Goal: Task Accomplishment & Management: Manage account settings

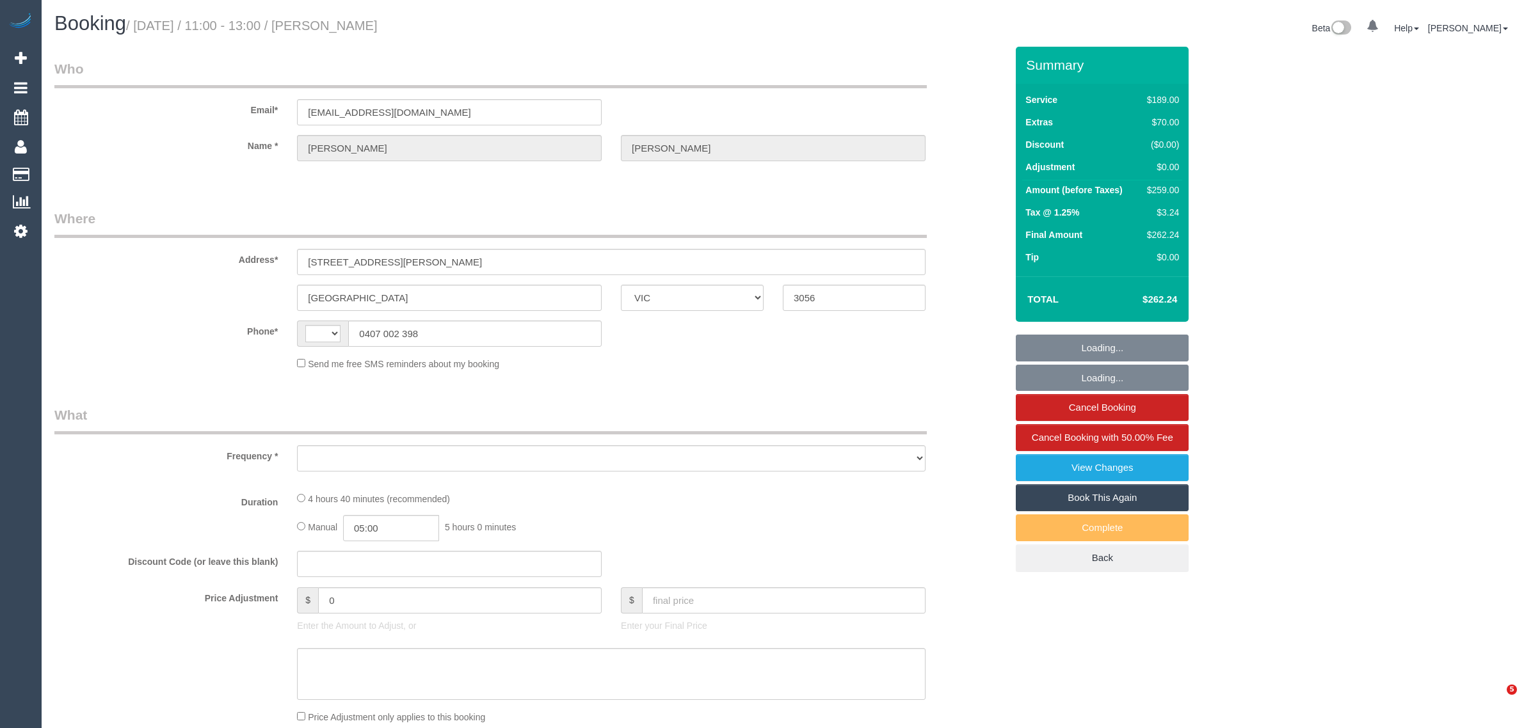
select select "VIC"
select select "string:stripe-pm_1SB2PG2GScqysDRVIBxGP8ak"
select select "string:AU"
select select "number:29"
select select "number:14"
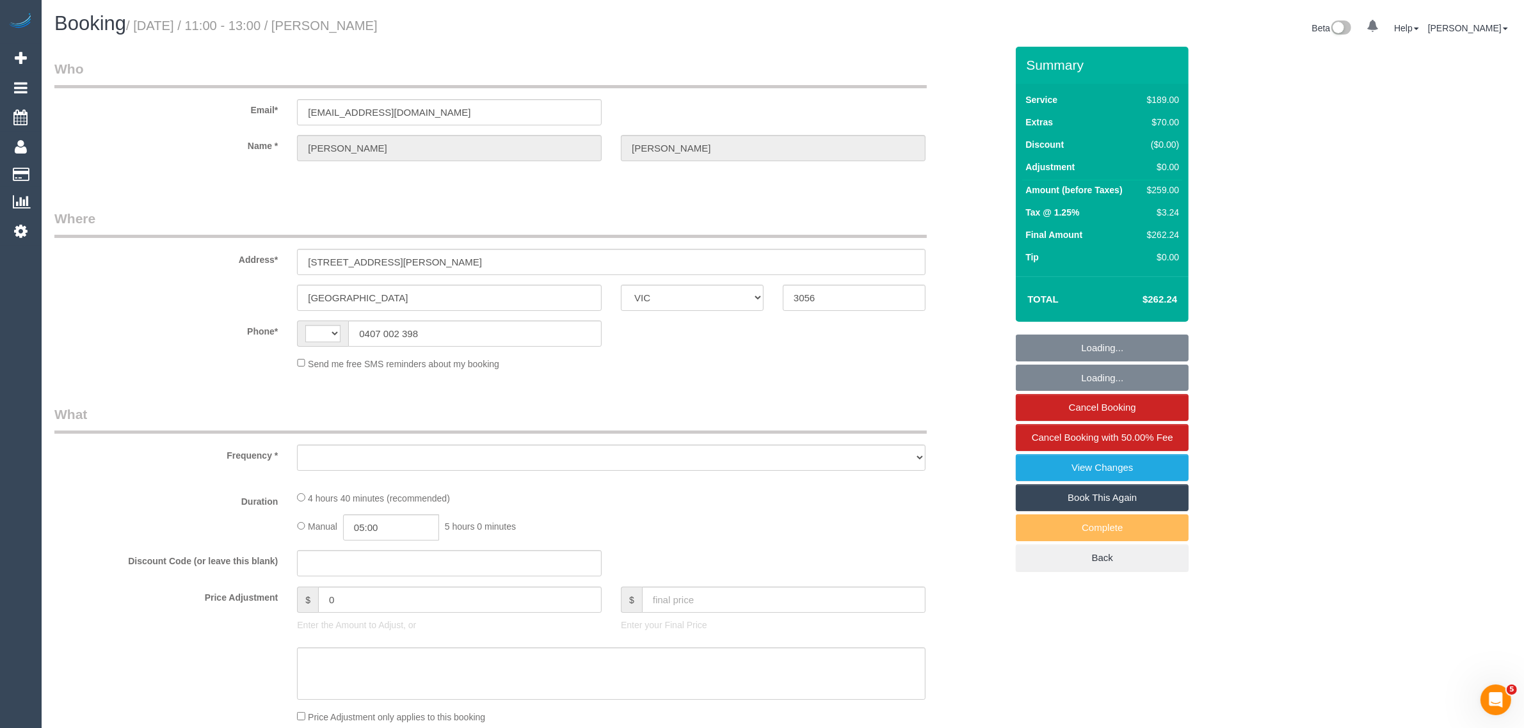
select select "number:20"
select select "number:22"
select select "number:33"
select select "number:26"
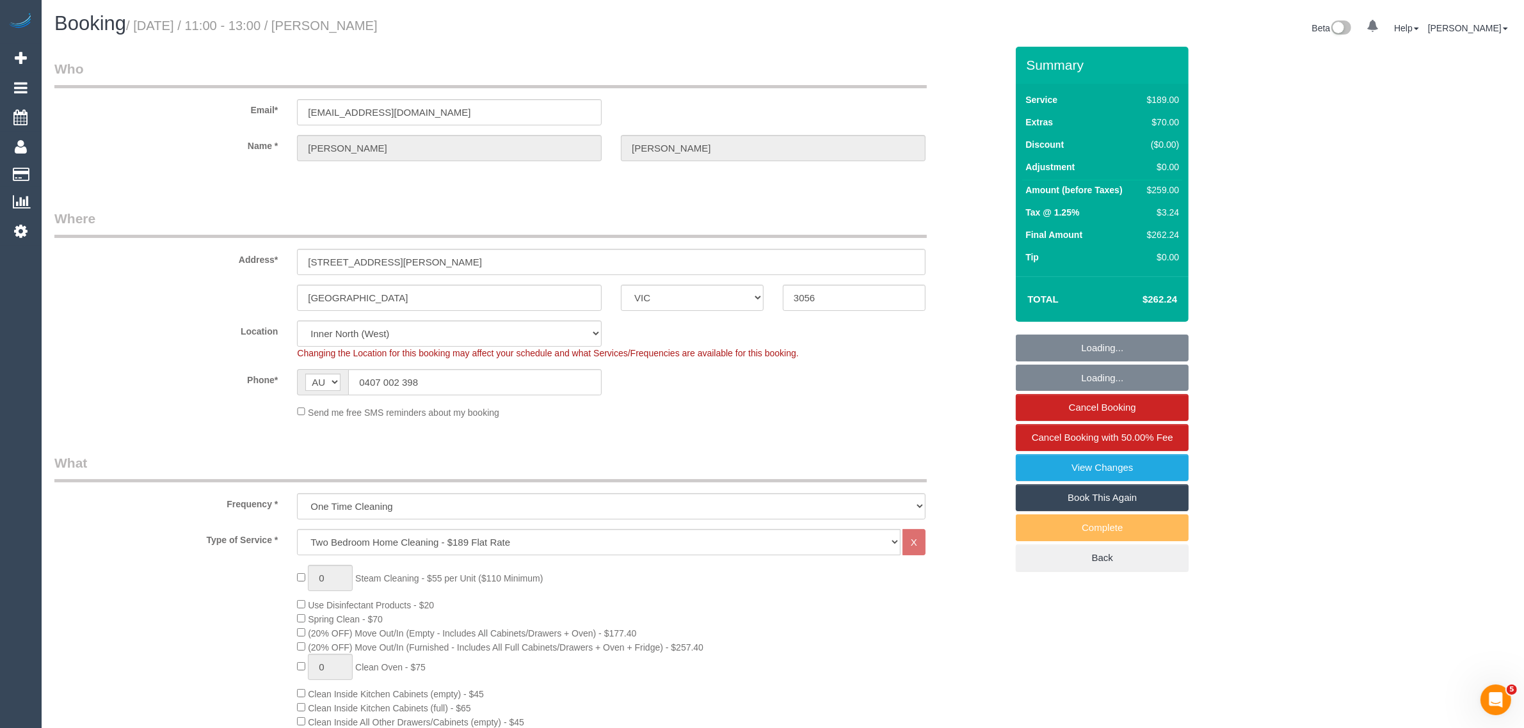
select select "object:1709"
click at [810, 395] on sui-booking-location "Location Office City East (North) East (South) Inner East Inner North (East) In…" at bounding box center [530, 370] width 952 height 99
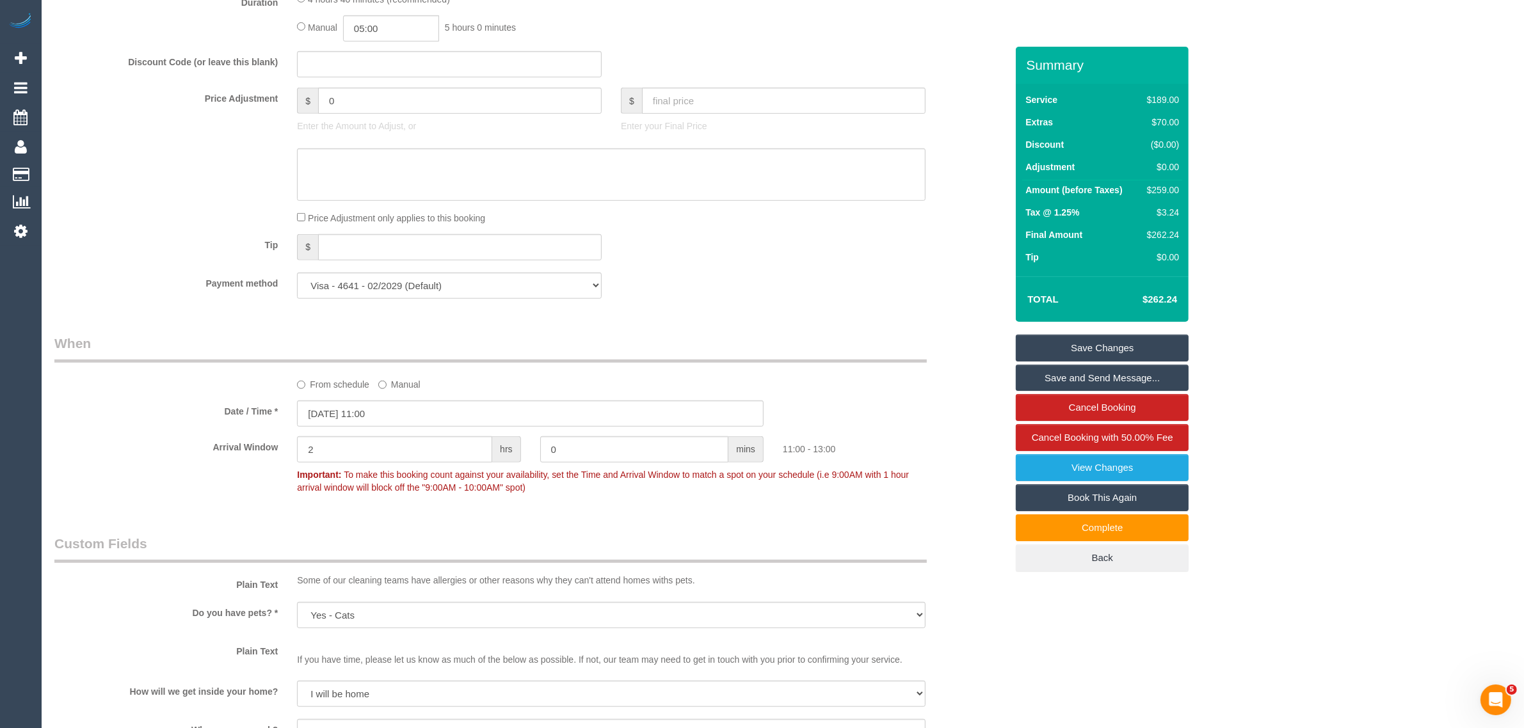
scroll to position [897, 0]
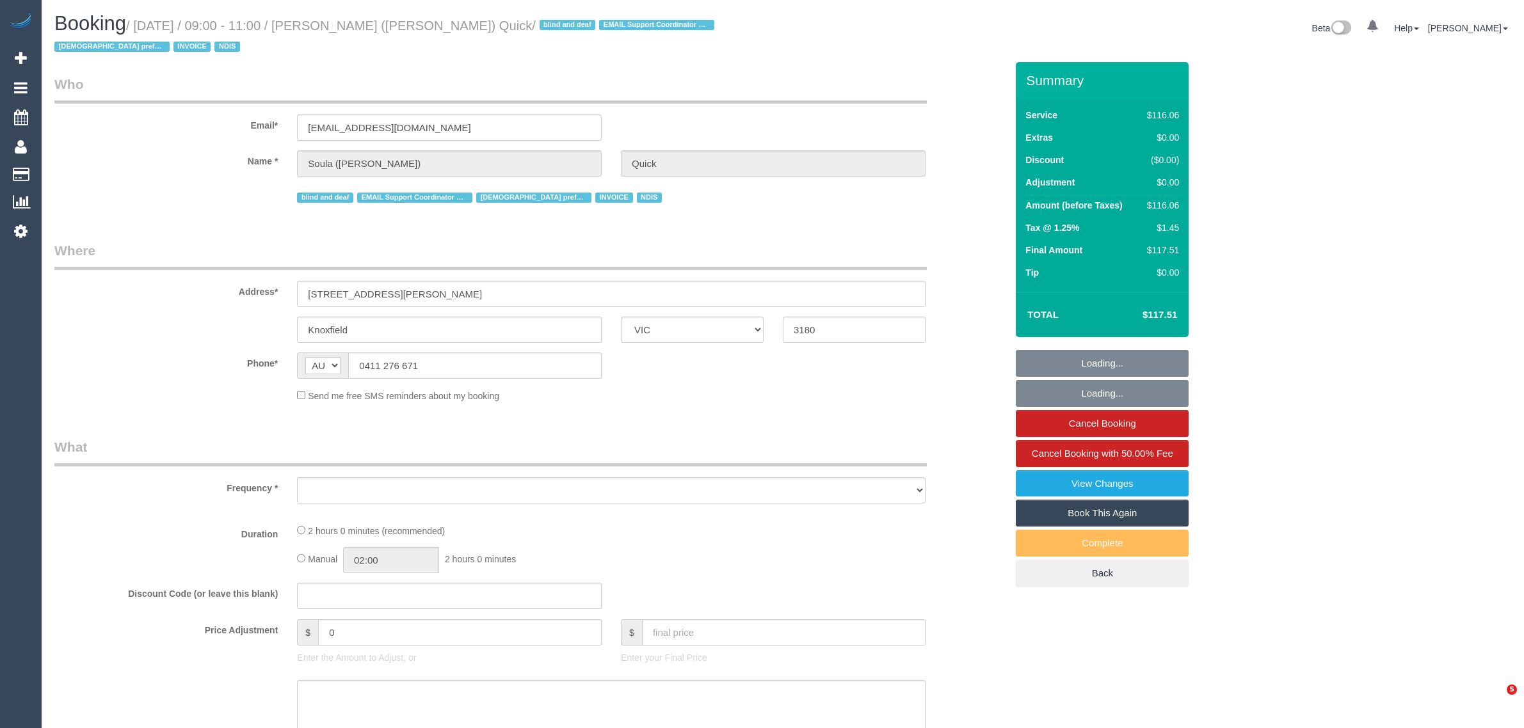
select select "VIC"
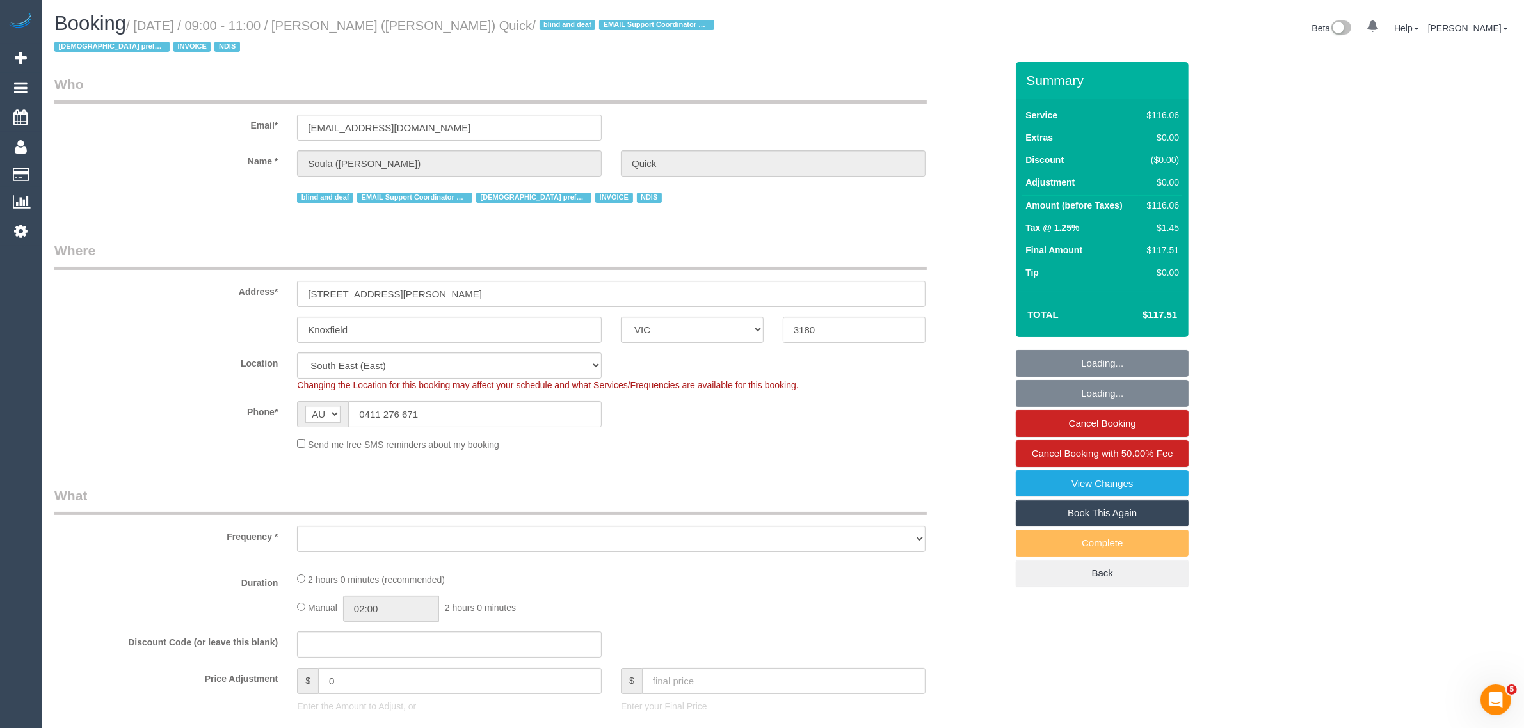
select select "object:564"
select select "number:28"
select select "number:14"
select select "number:19"
select select "number:25"
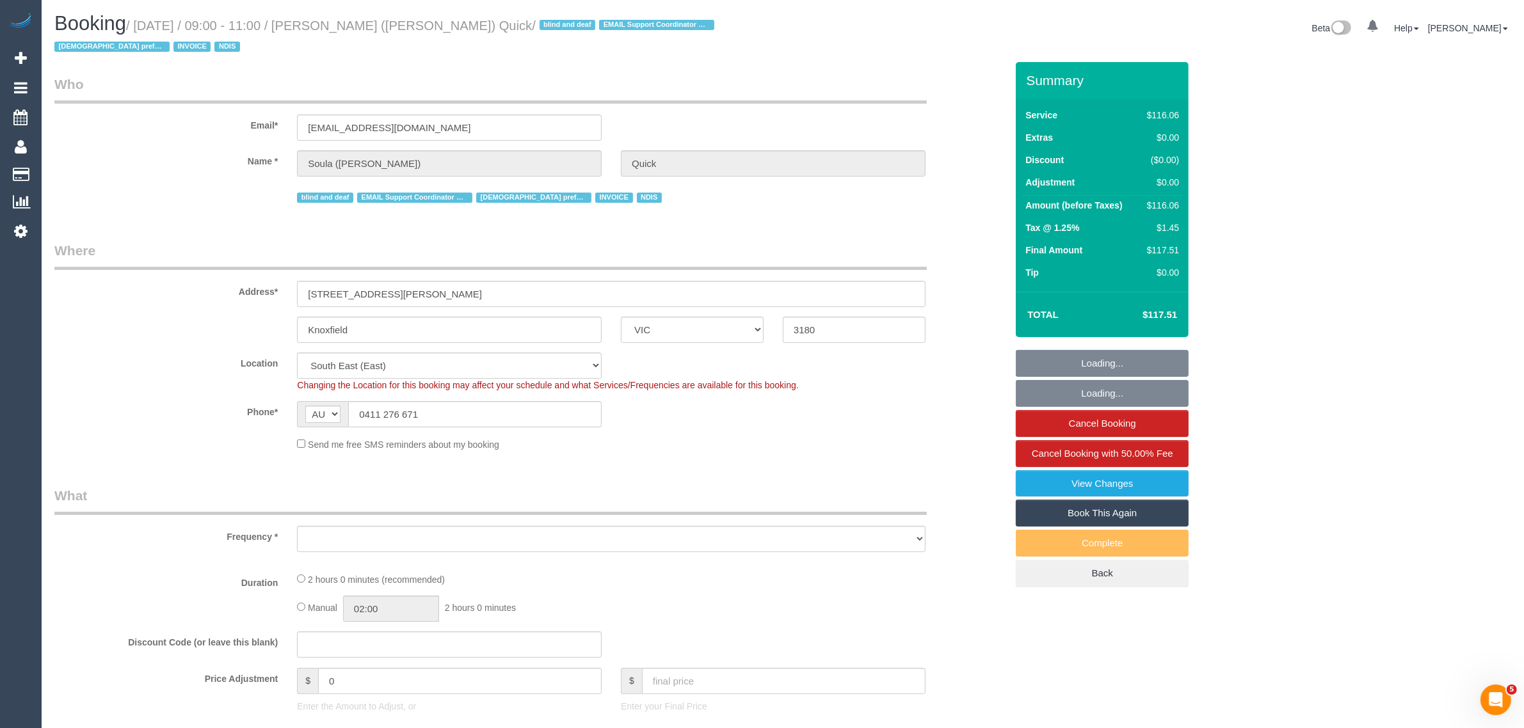
select select "number:35"
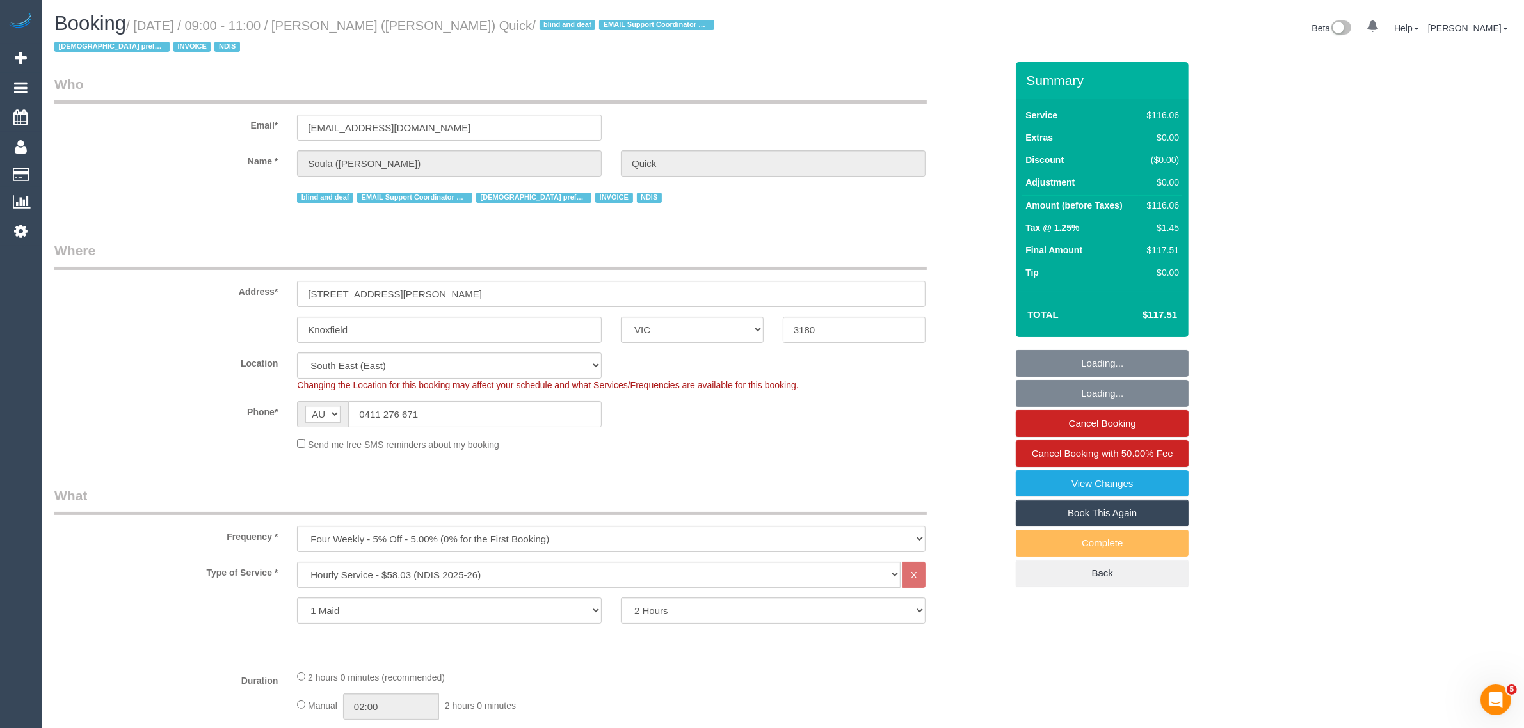
select select "object:1321"
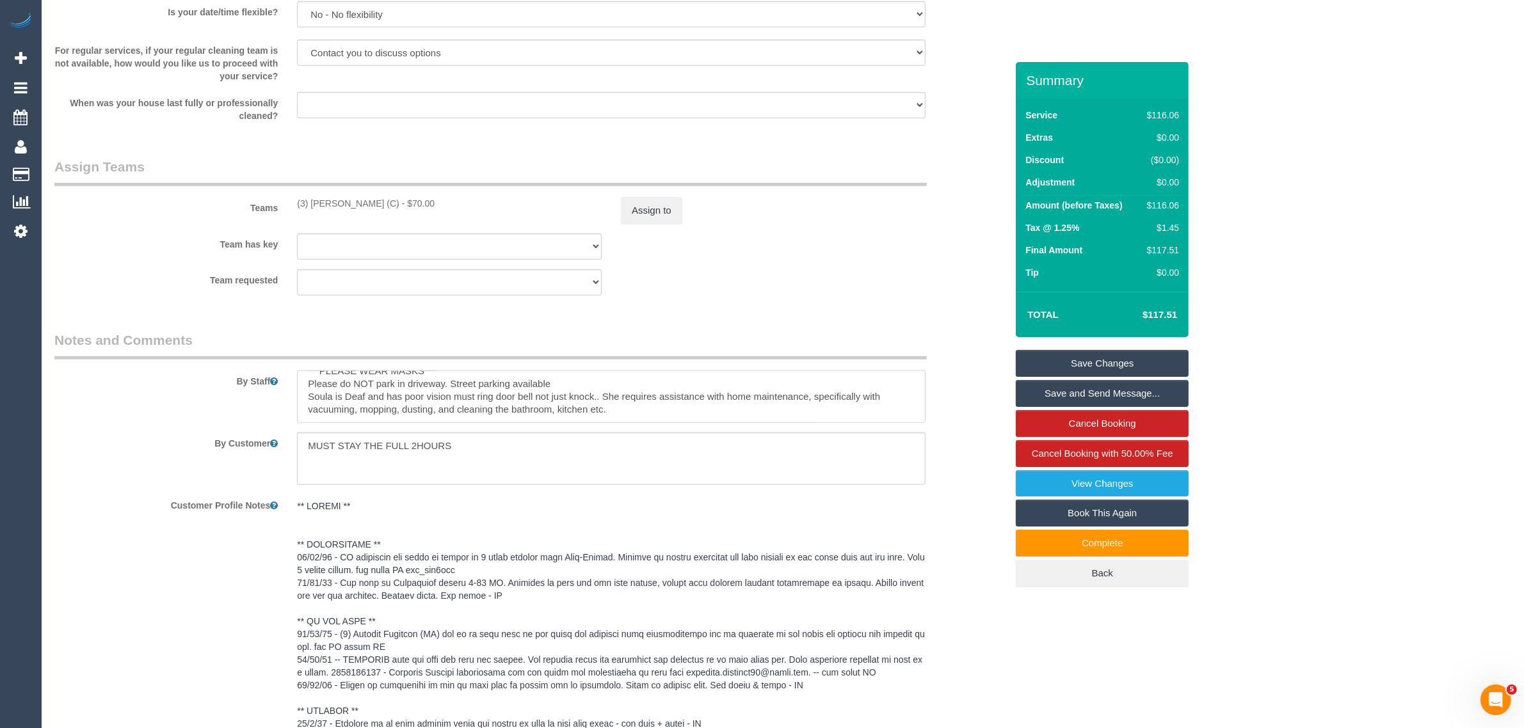
scroll to position [1698, 0]
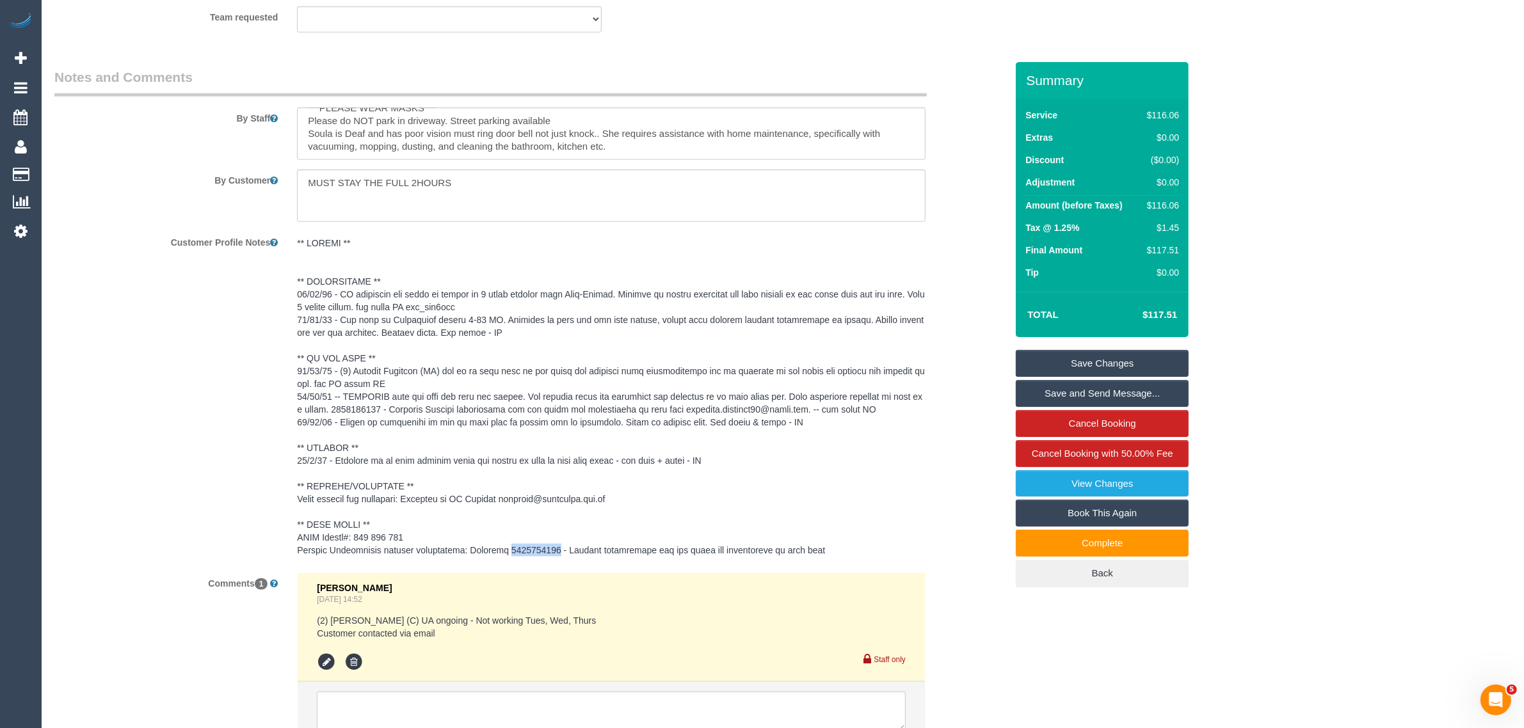
drag, startPoint x: 549, startPoint y: 547, endPoint x: 501, endPoint y: 549, distance: 48.0
click at [501, 549] on pre at bounding box center [611, 397] width 628 height 320
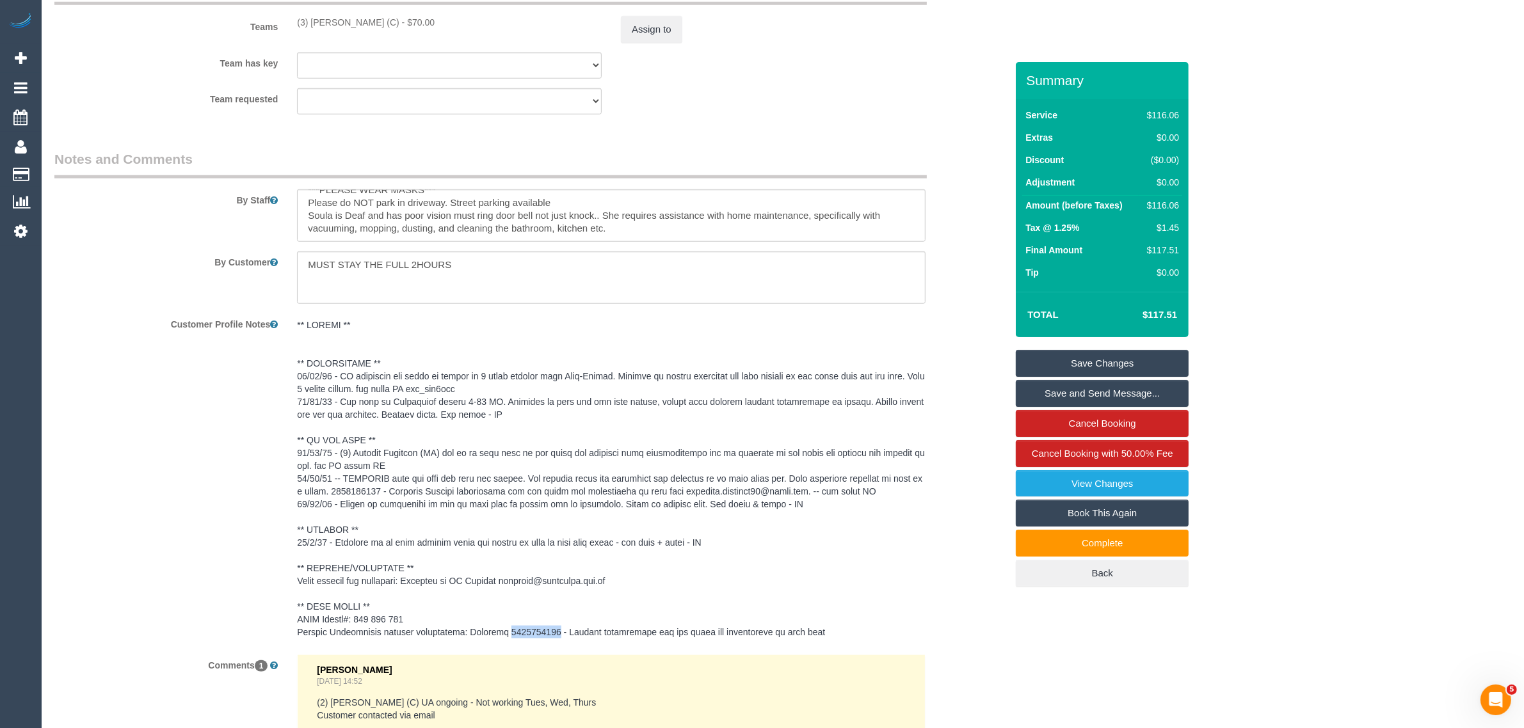
copy pre "0417035391"
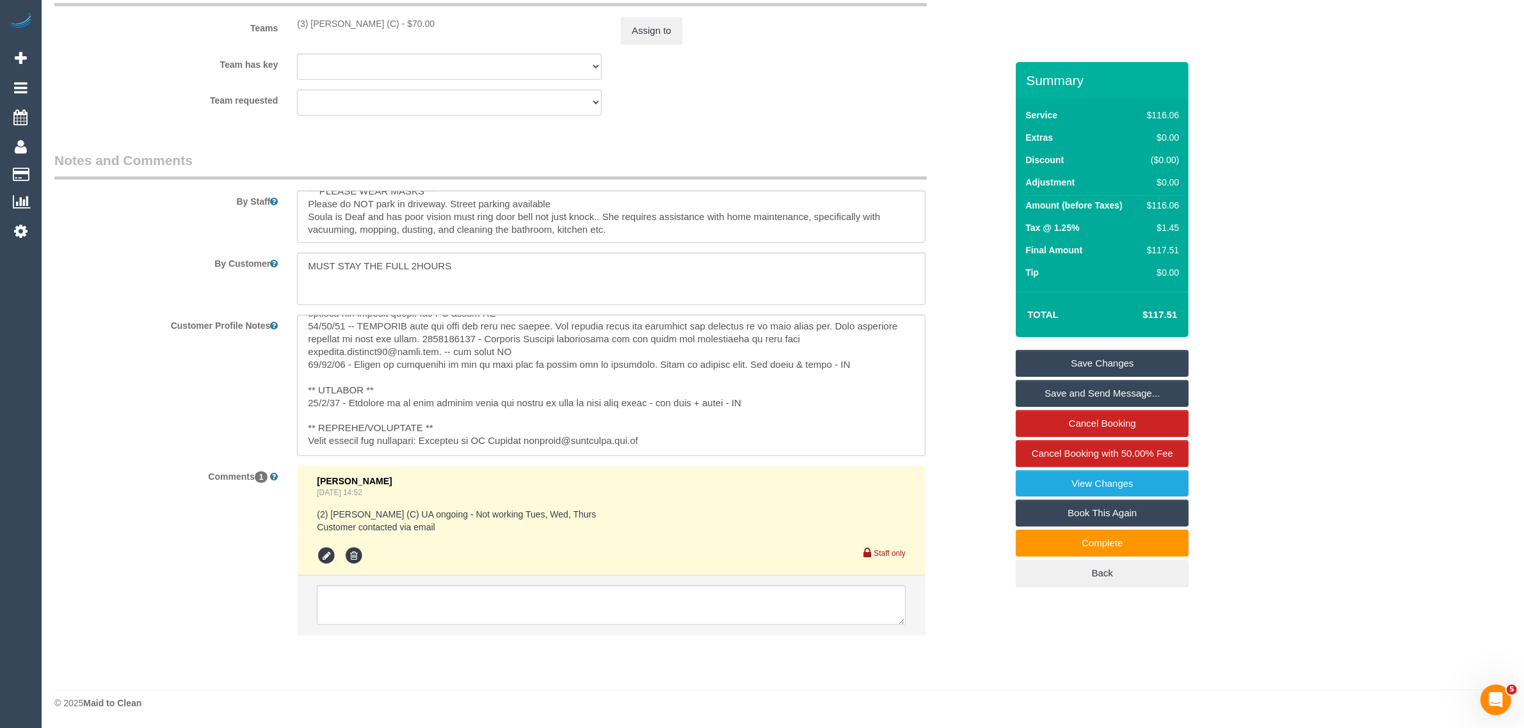
scroll to position [203, 0]
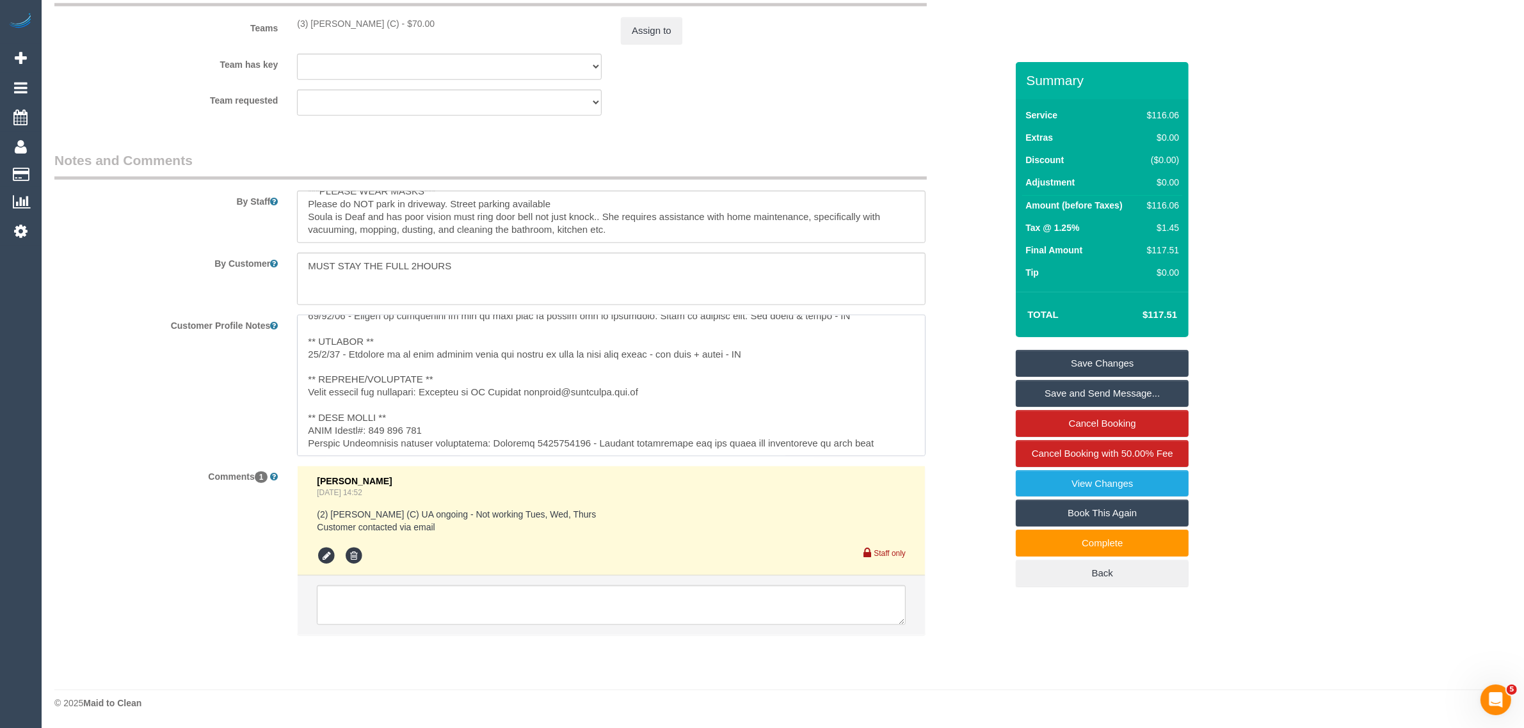
click at [545, 440] on textarea at bounding box center [611, 385] width 628 height 141
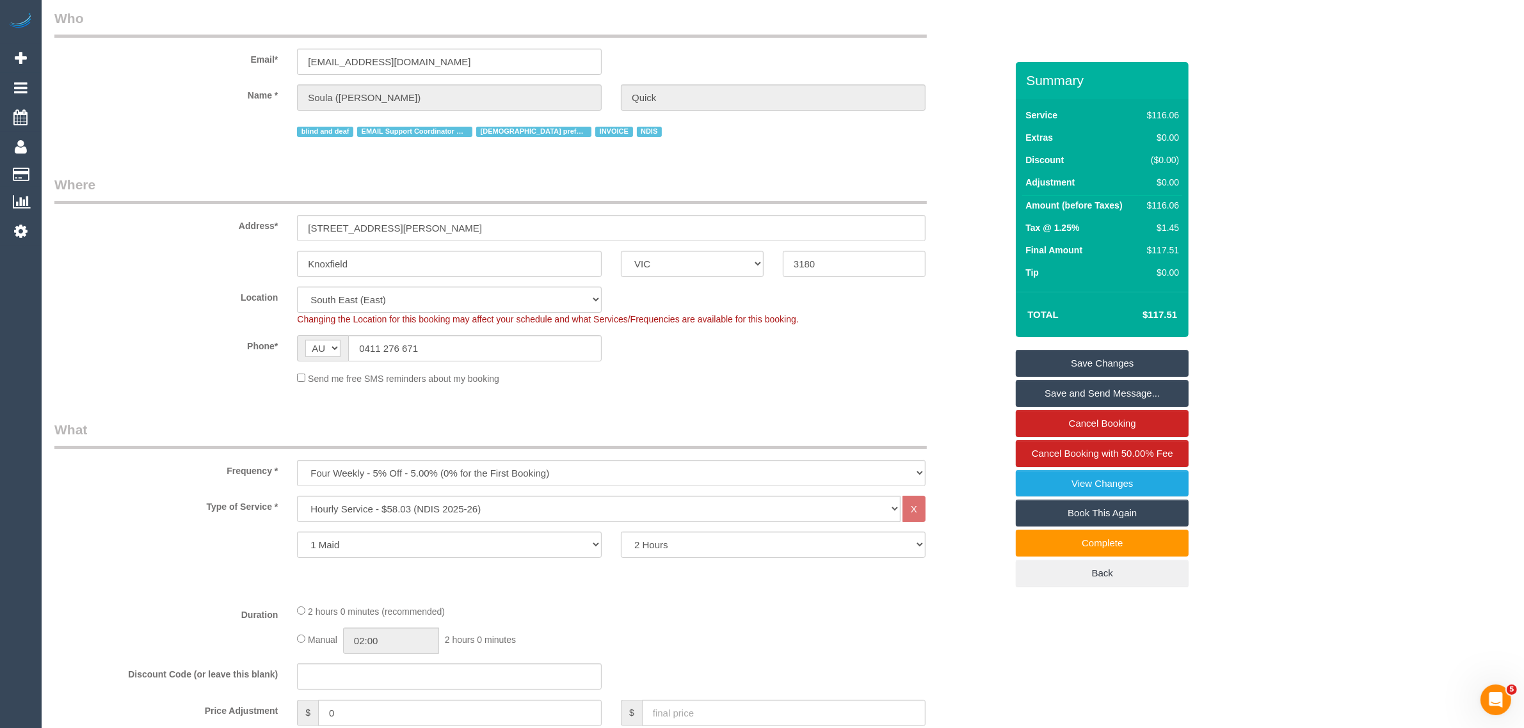
scroll to position [0, 0]
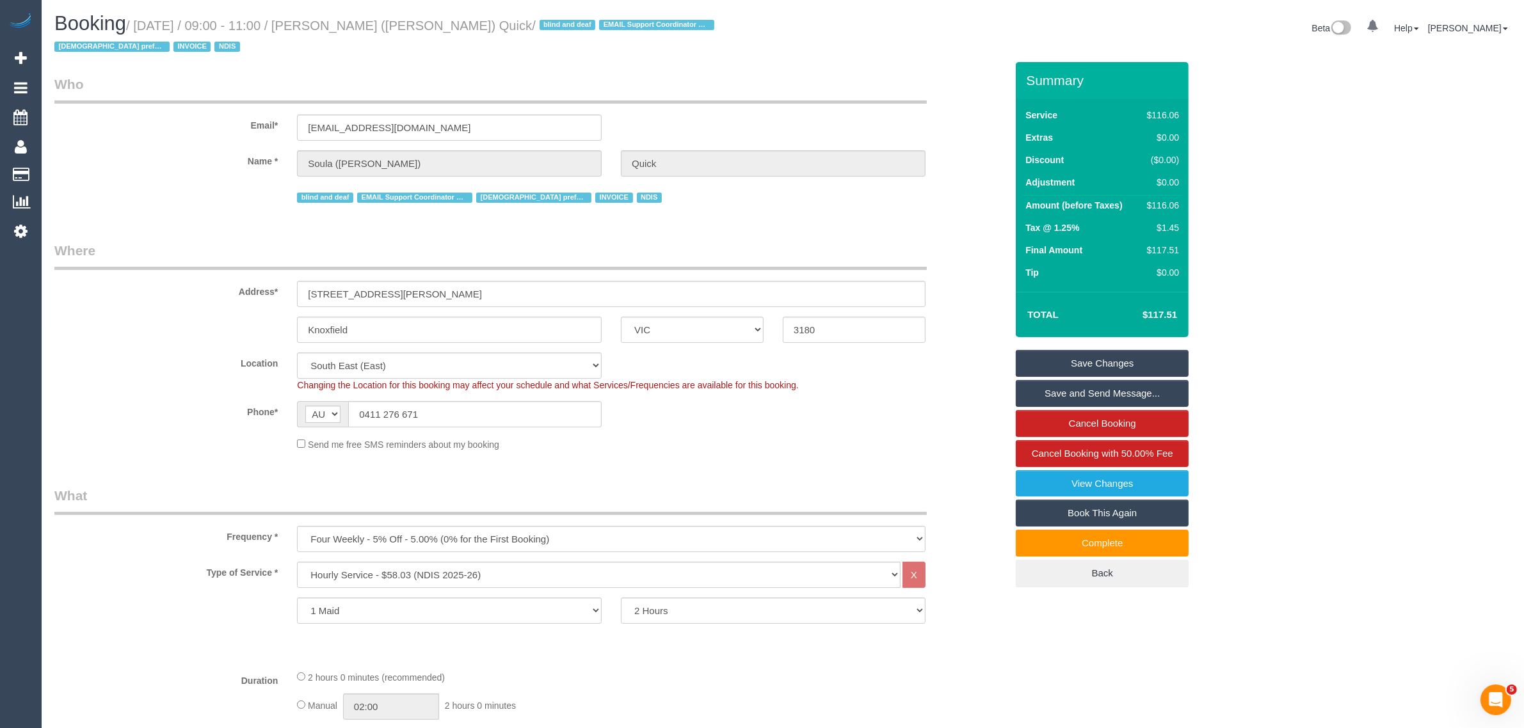
drag, startPoint x: 336, startPoint y: 24, endPoint x: 462, endPoint y: 24, distance: 126.1
click at [462, 24] on small "/ [DATE] / 09:00 - 11:00 / [PERSON_NAME] ([PERSON_NAME]) Quick / blind and deaf…" at bounding box center [386, 37] width 664 height 36
copy small "Soula ([PERSON_NAME]) Quick"
click at [788, 244] on legend "Where" at bounding box center [490, 255] width 872 height 29
click at [408, 324] on input "Knoxfield" at bounding box center [449, 330] width 305 height 26
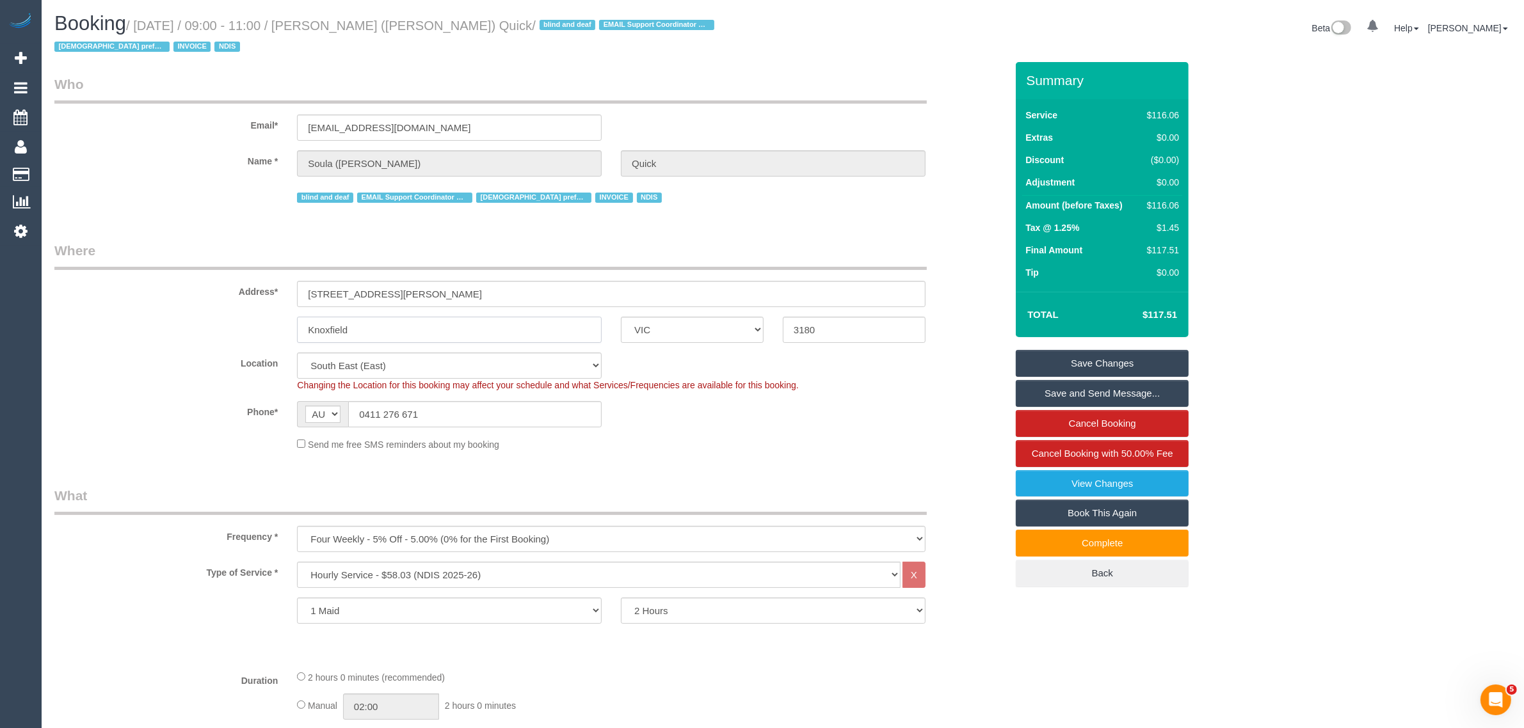
click at [408, 324] on input "Knoxfield" at bounding box center [449, 330] width 305 height 26
click at [909, 442] on div "Send me free SMS reminders about my booking" at bounding box center [611, 444] width 648 height 14
click at [1060, 509] on link "Book This Again" at bounding box center [1102, 513] width 173 height 27
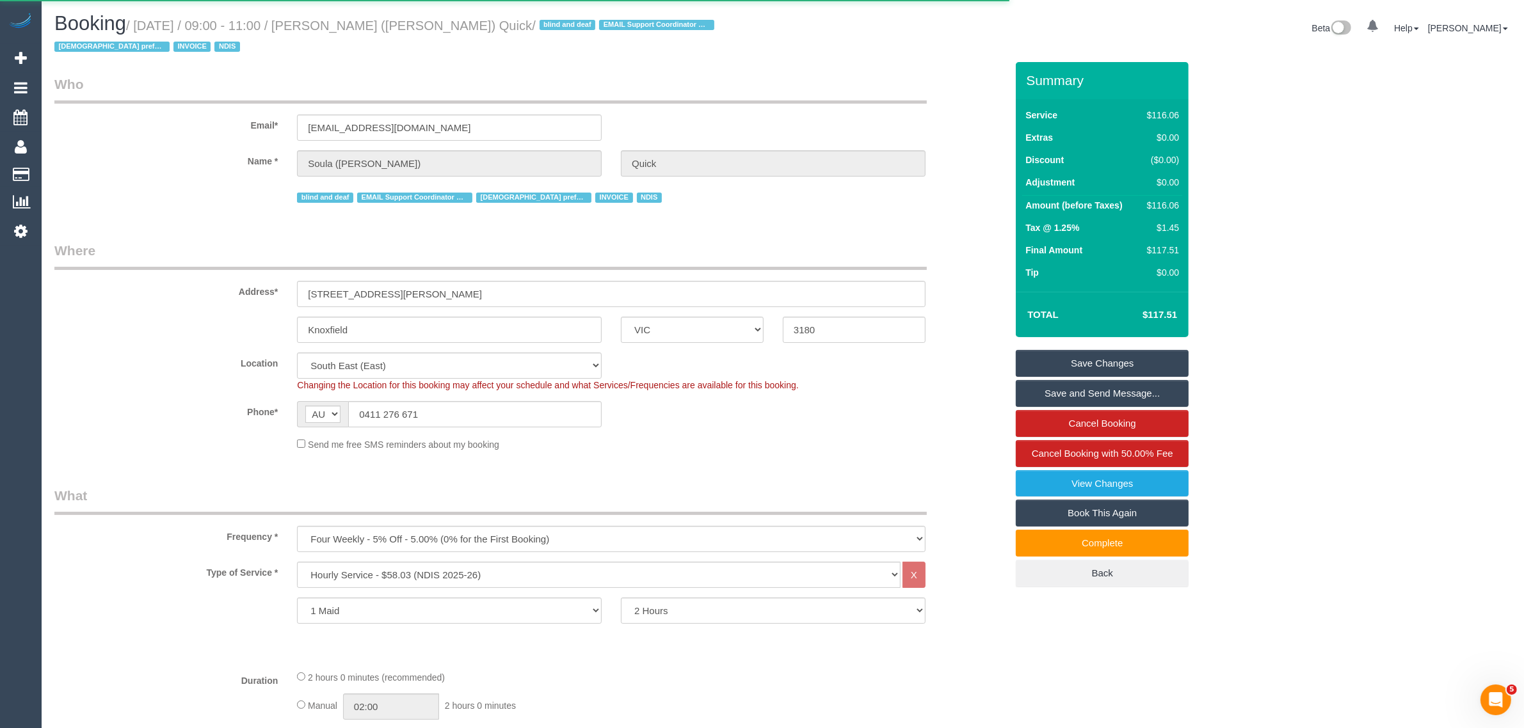
select select "VIC"
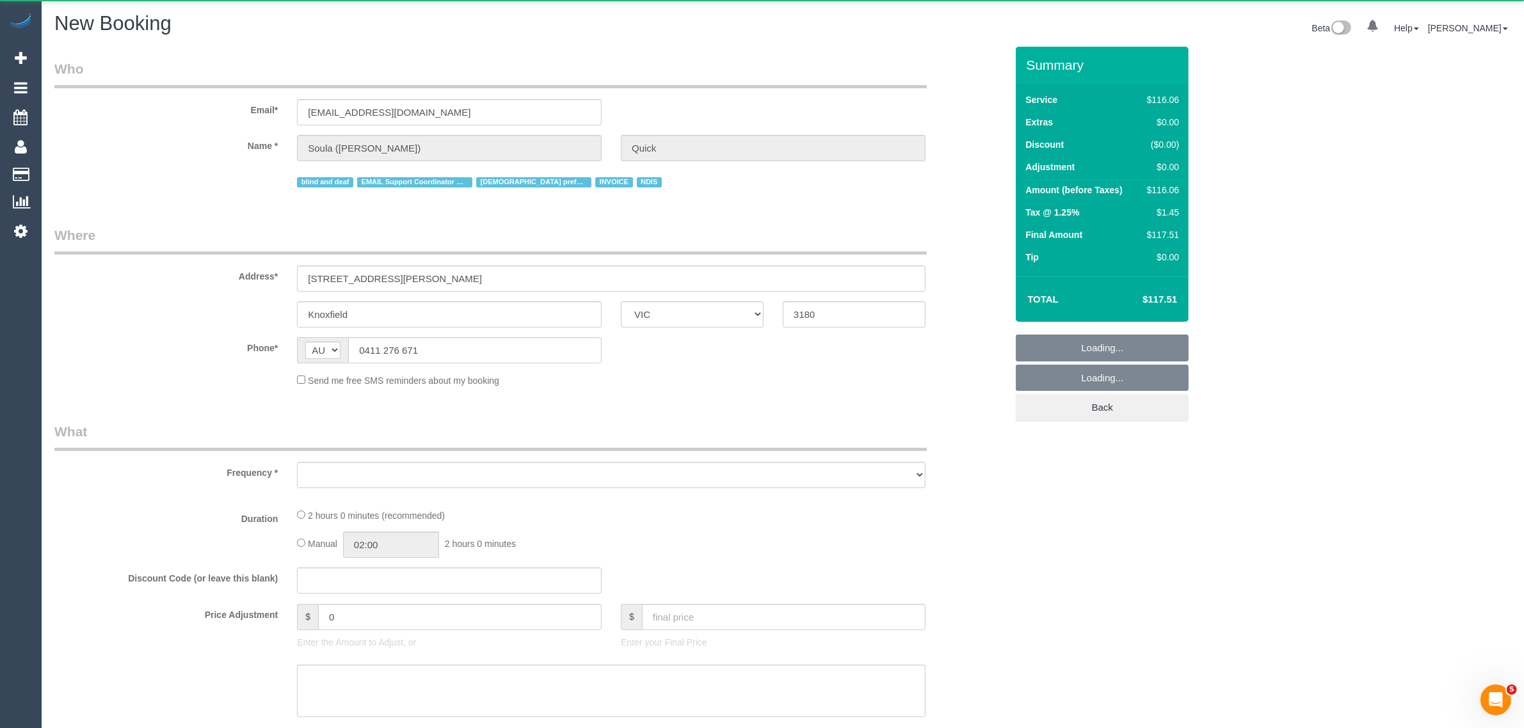
select select "string:stripe"
select select "number:28"
select select "number:14"
select select "number:19"
select select "number:25"
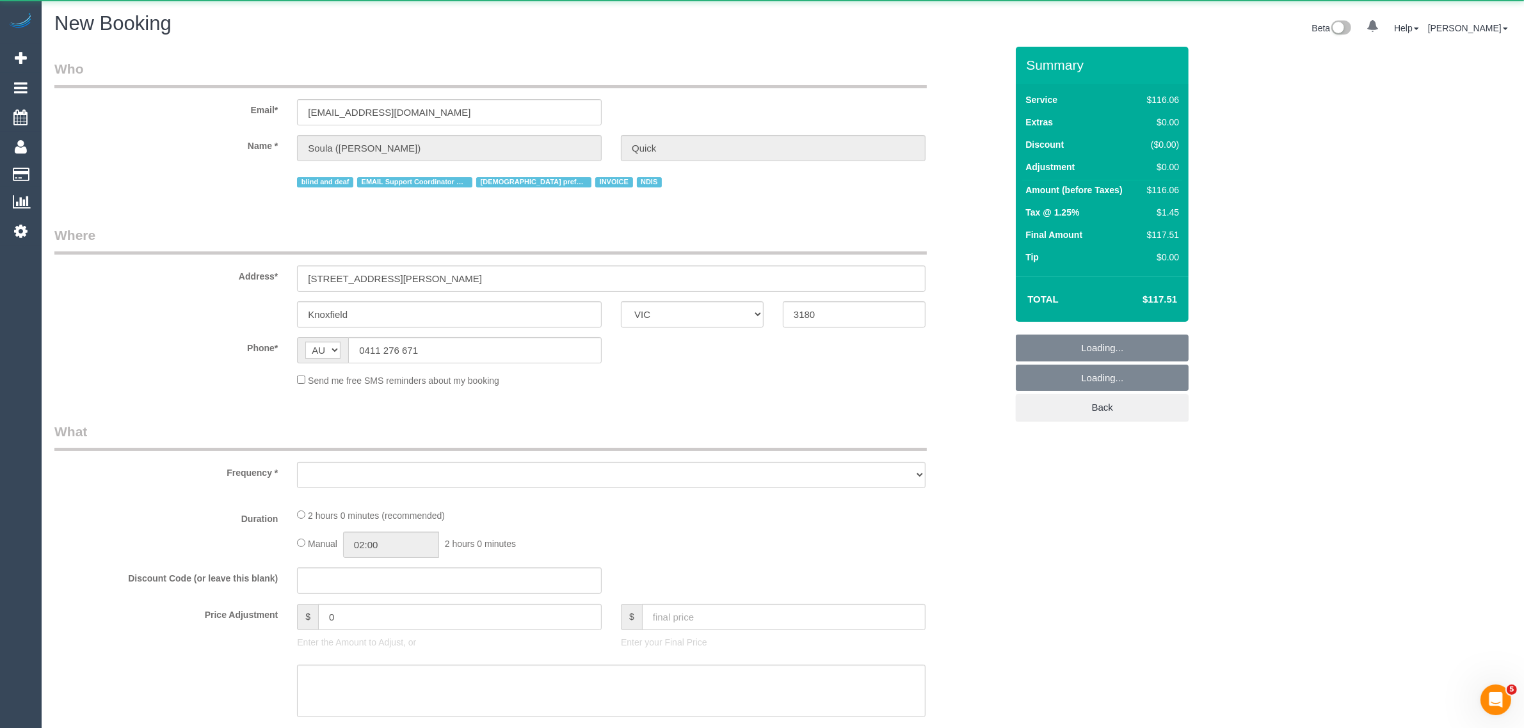
select select "number:35"
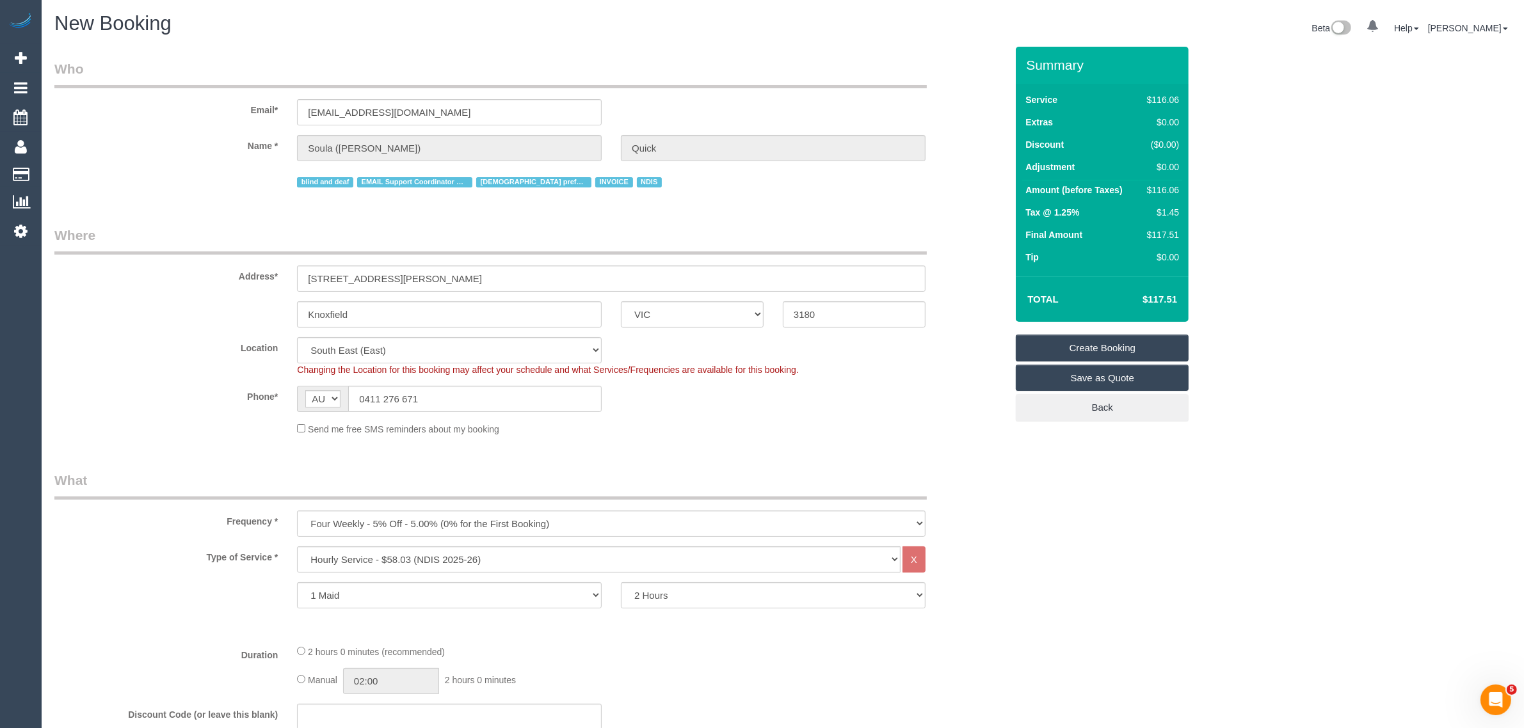
select select "object:2267"
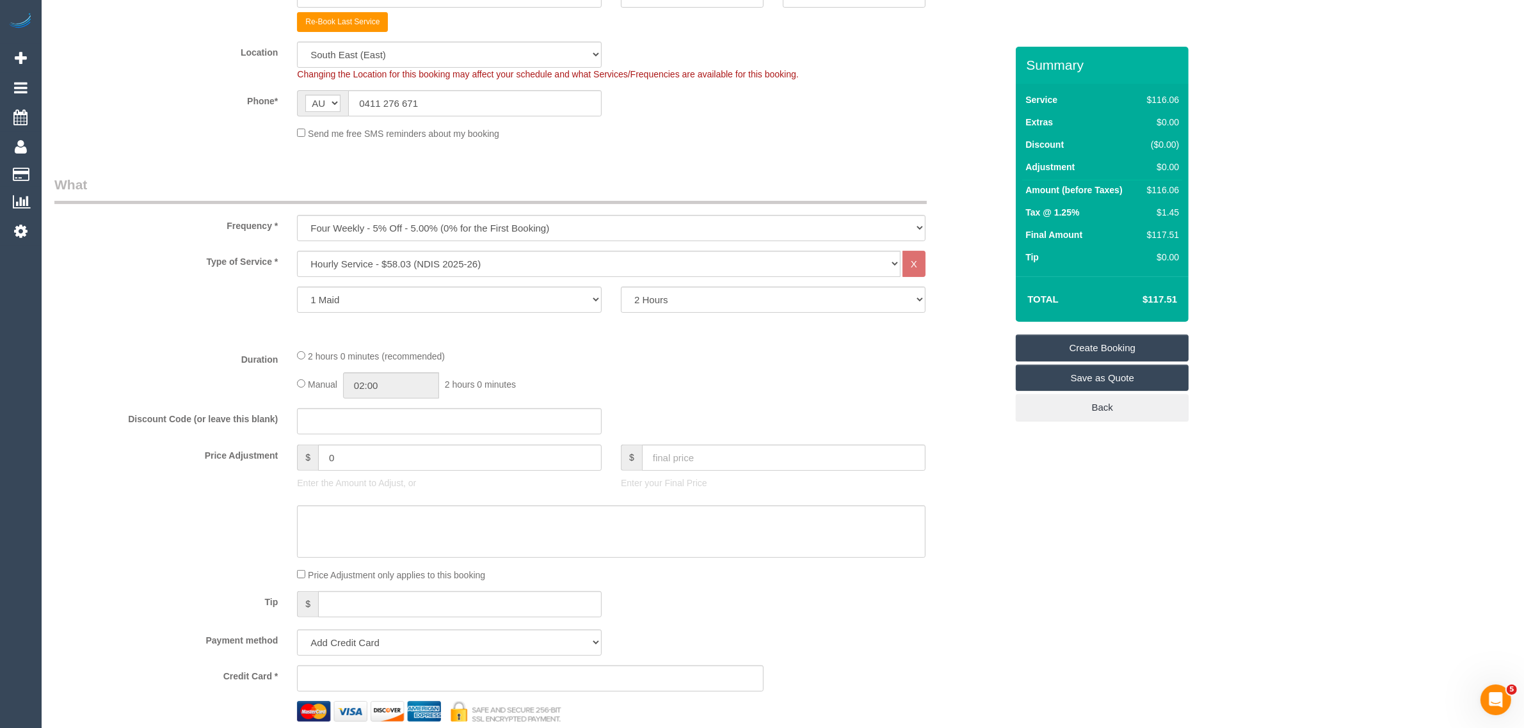
scroll to position [640, 0]
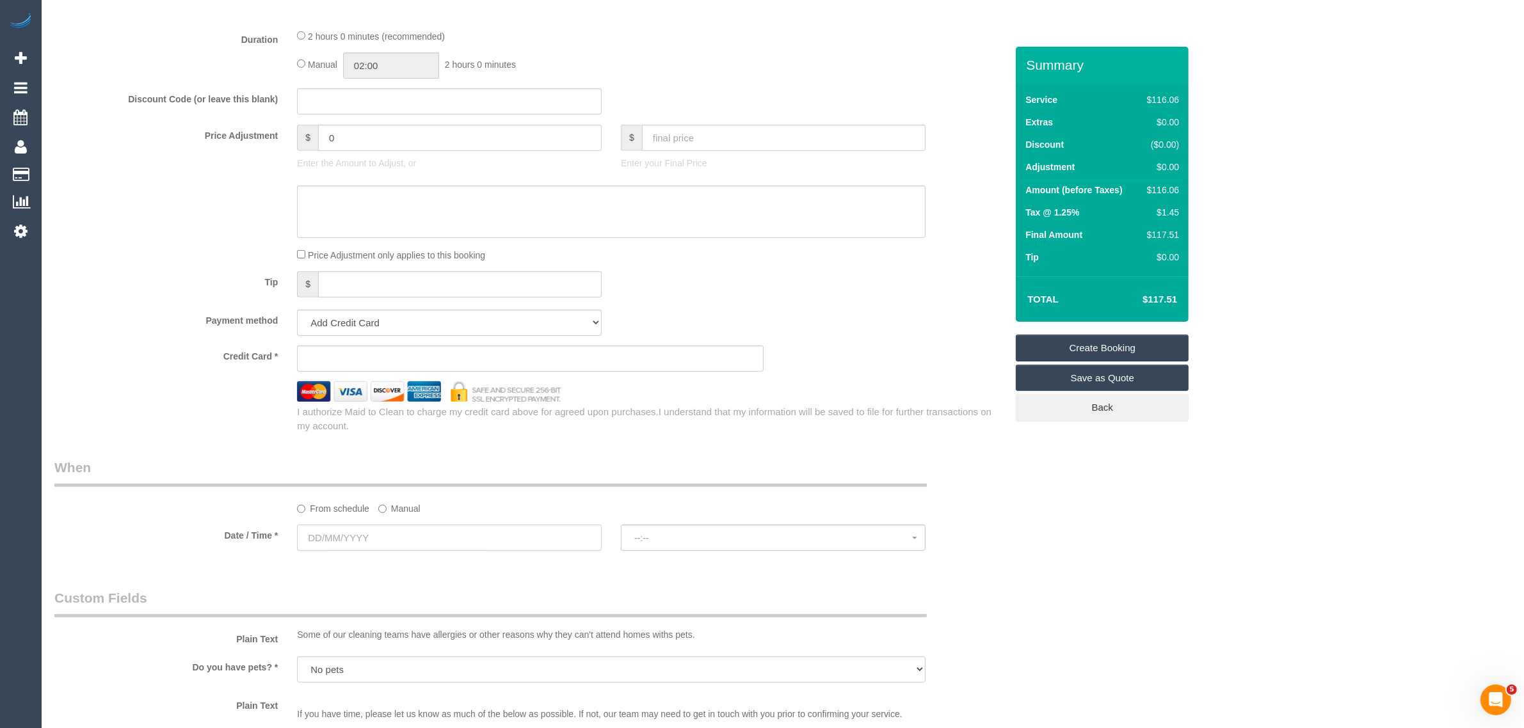
click at [426, 534] on input "text" at bounding box center [449, 538] width 305 height 26
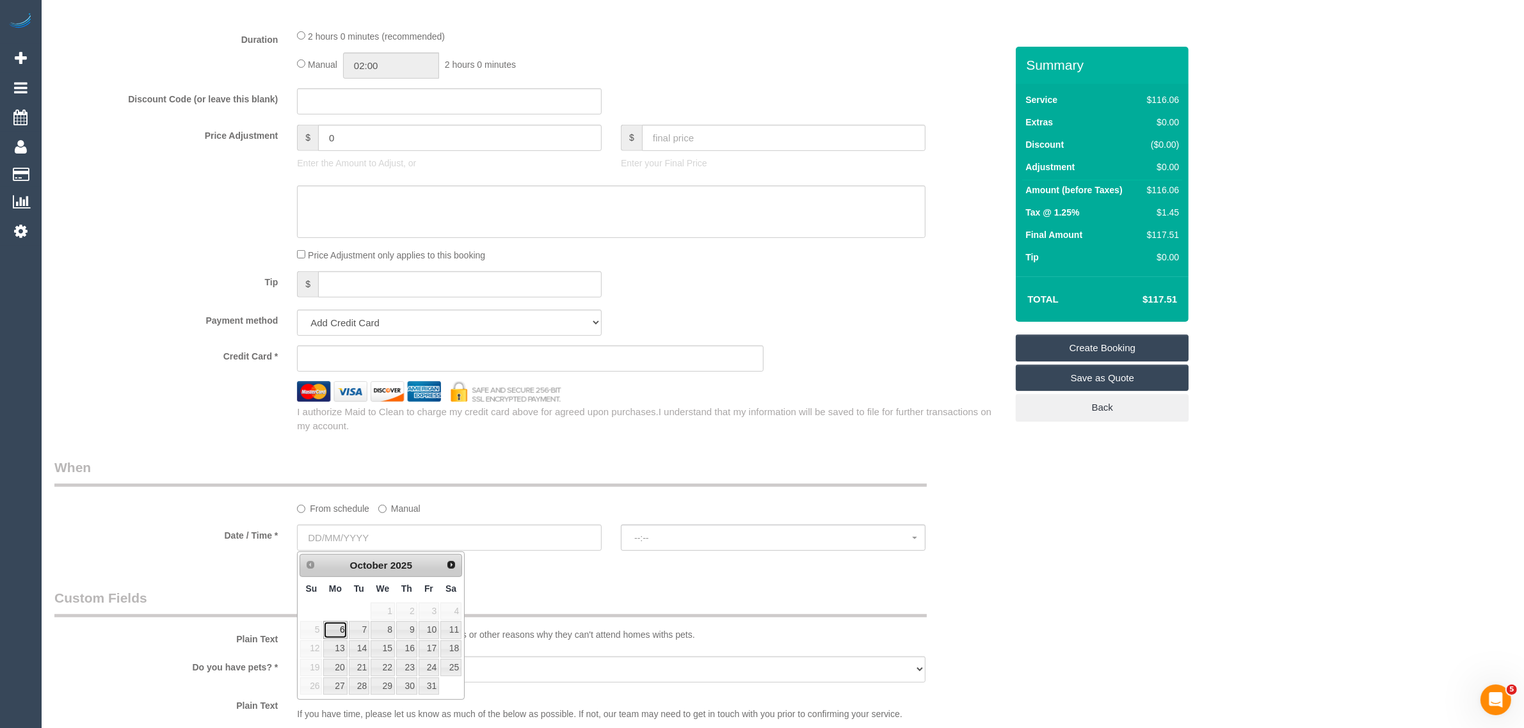
click at [340, 635] on link "6" at bounding box center [335, 629] width 24 height 17
type input "[DATE]"
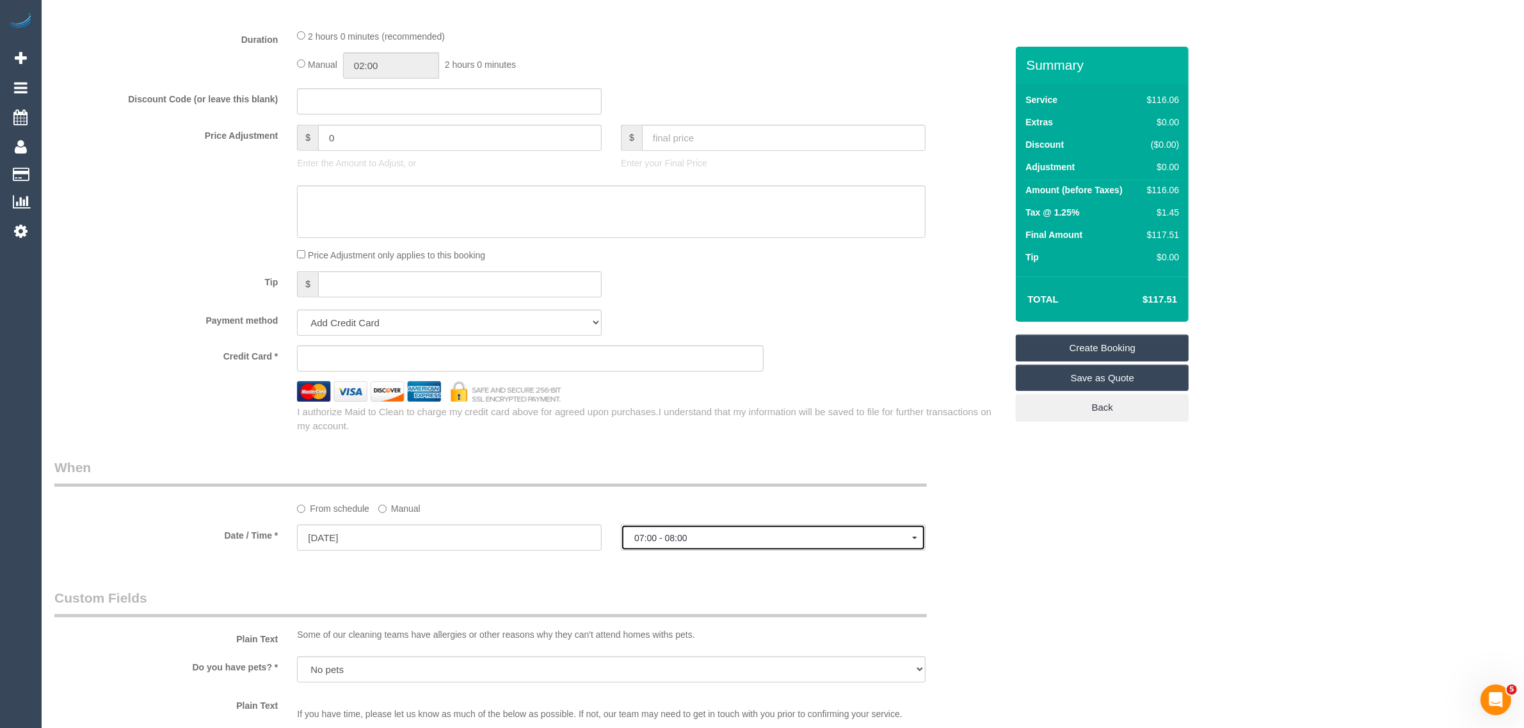
click at [709, 533] on span "07:00 - 08:00" at bounding box center [773, 538] width 278 height 10
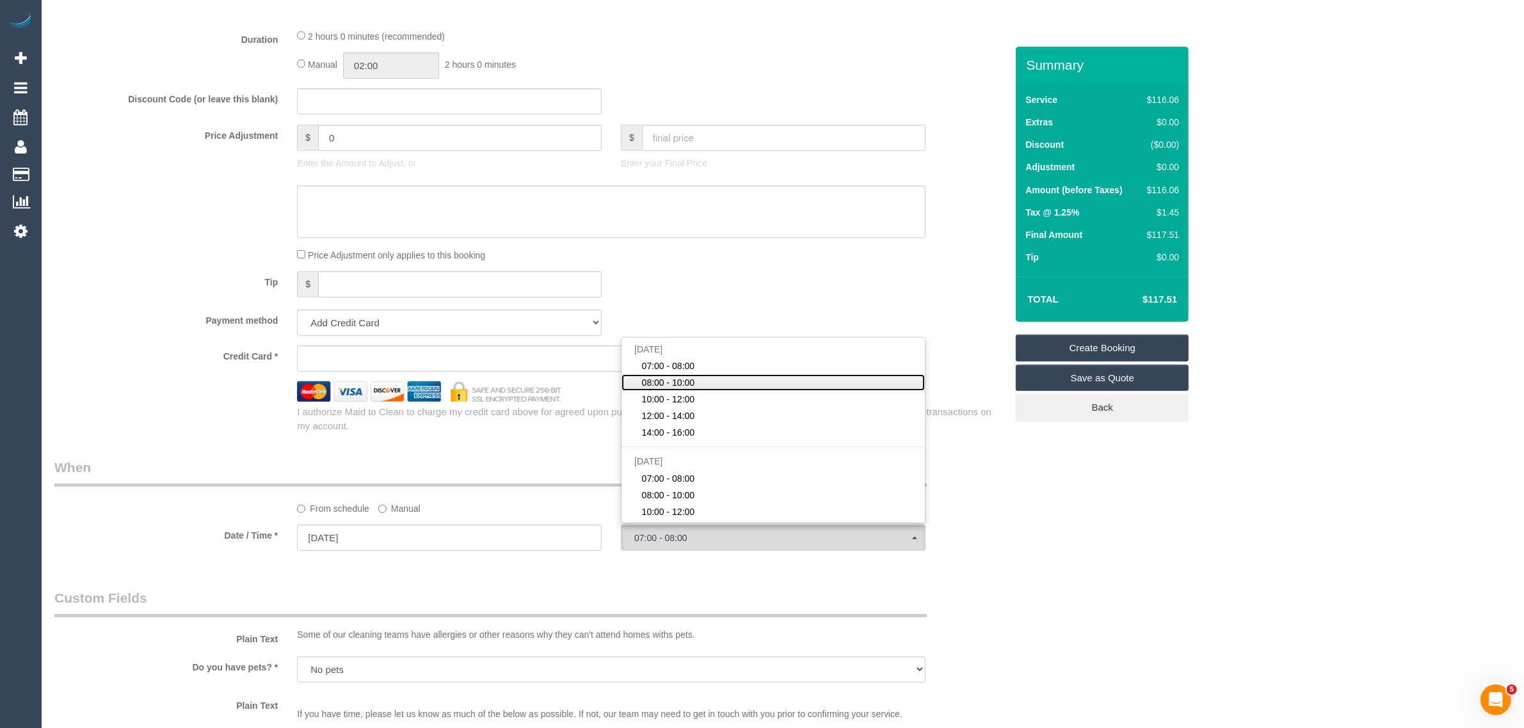
click at [713, 385] on link "08:00 - 10:00" at bounding box center [772, 382] width 303 height 17
select select "spot7"
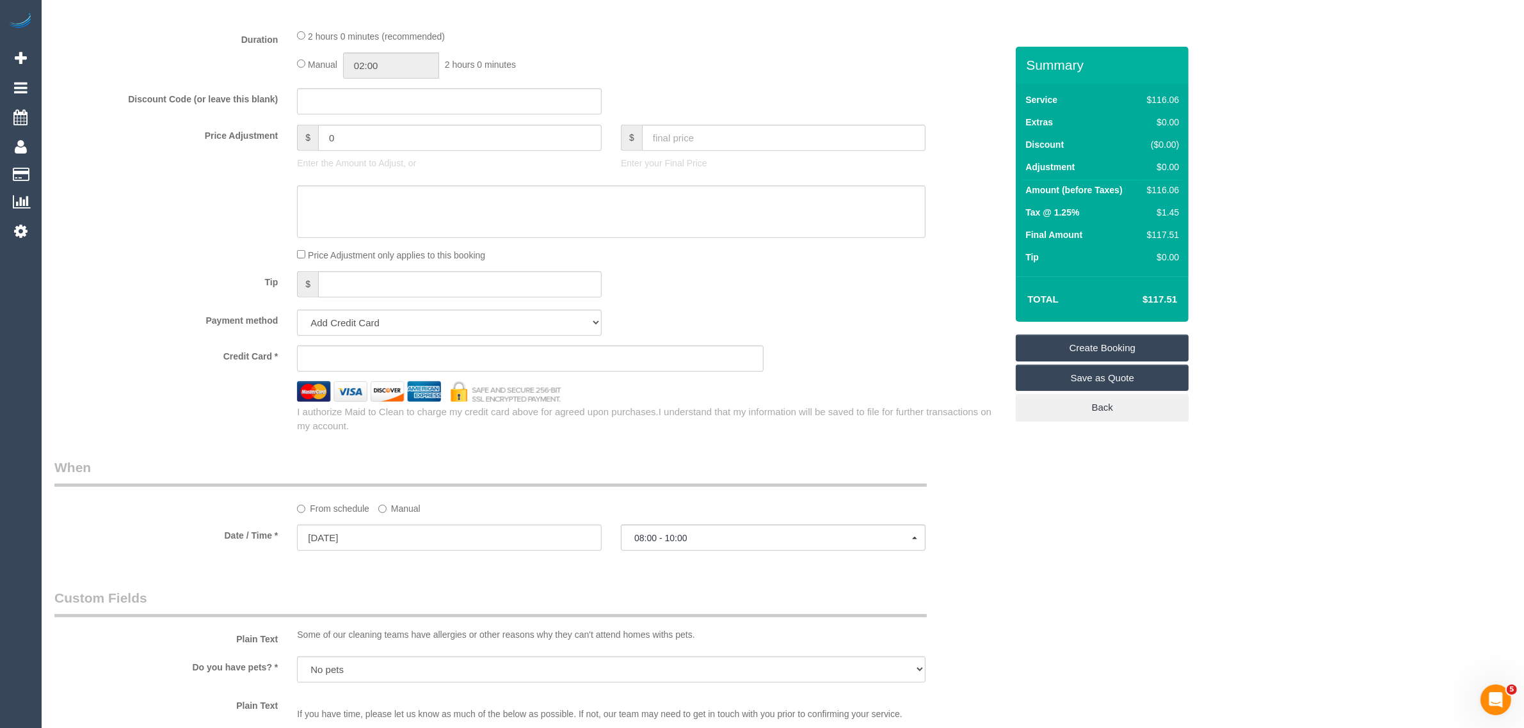
click at [754, 312] on div "Payment method Add Credit Card Cash Check Paypal" at bounding box center [530, 323] width 971 height 26
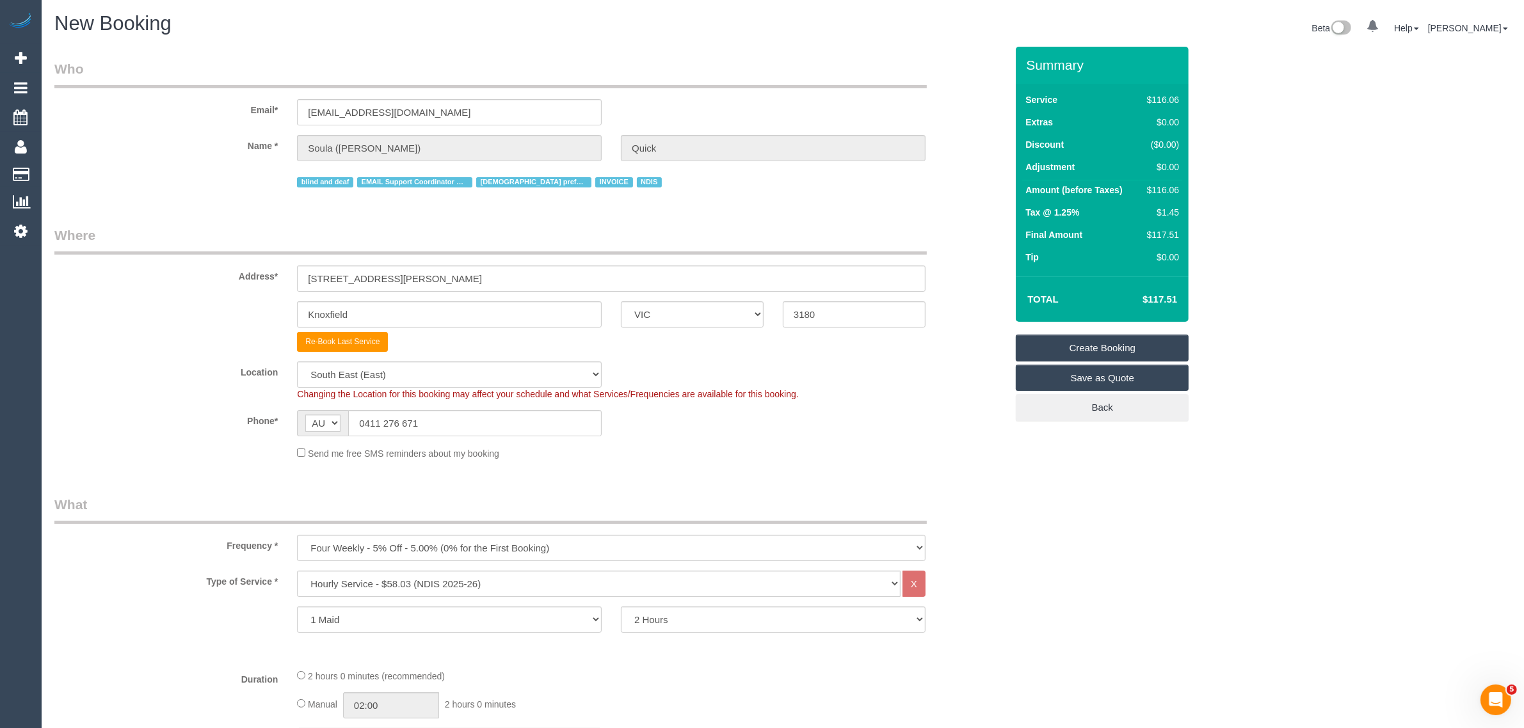
click at [1041, 346] on link "Create Booking" at bounding box center [1102, 348] width 173 height 27
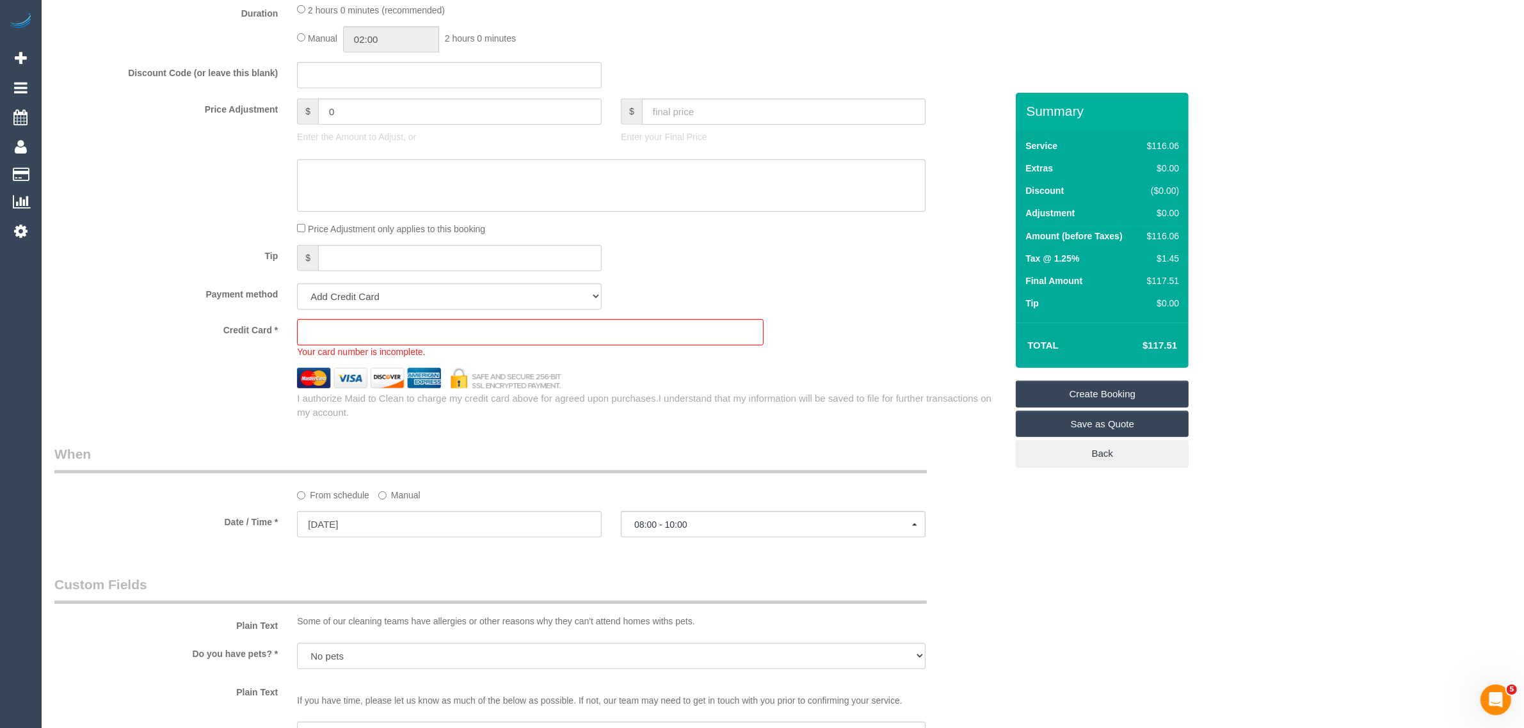
scroll to position [712, 0]
click at [471, 299] on select "Add Credit Card Cash Check Paypal" at bounding box center [449, 297] width 305 height 26
select select "string:check"
click at [297, 284] on select "Add Credit Card Cash Check Paypal" at bounding box center [449, 297] width 305 height 26
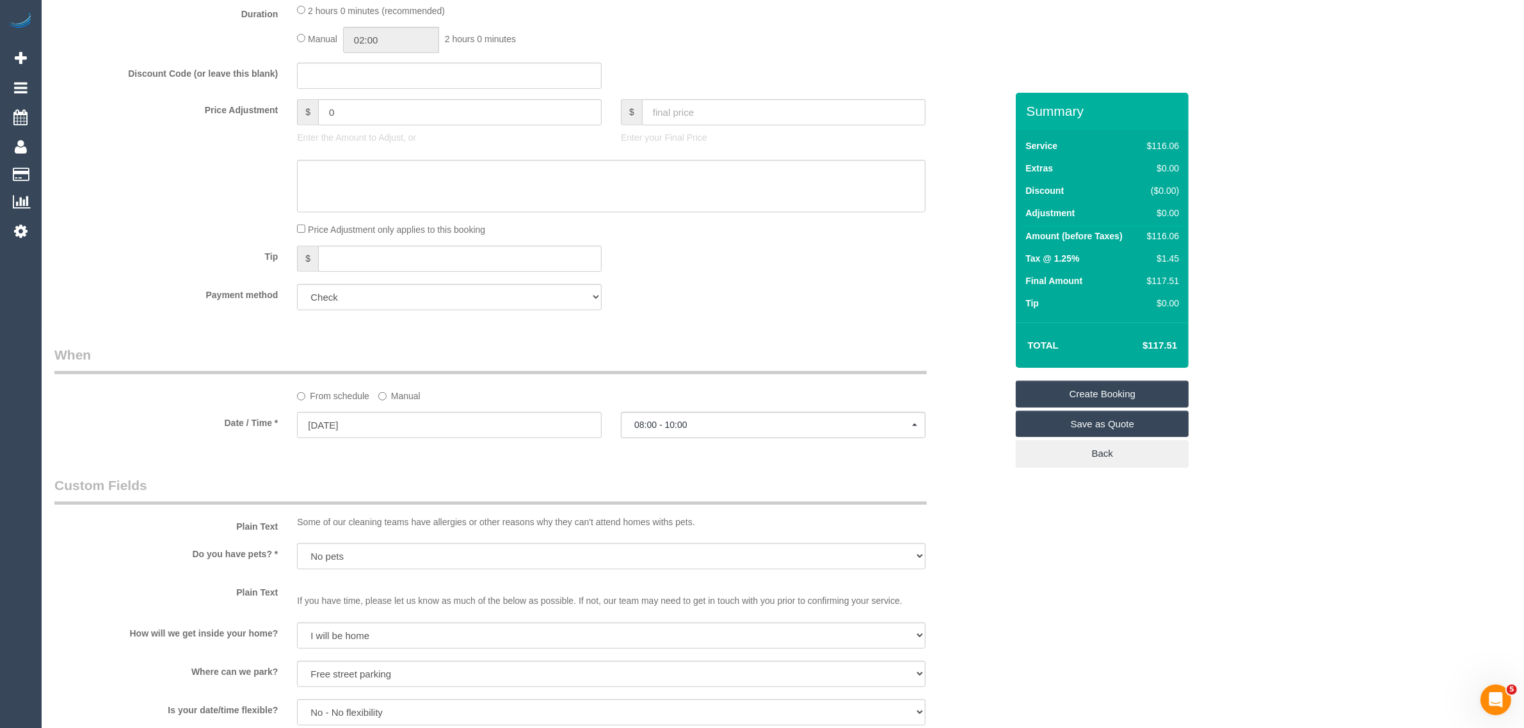
click at [719, 251] on div "Tip $" at bounding box center [530, 260] width 971 height 29
click at [1028, 388] on link "Create Booking" at bounding box center [1102, 394] width 173 height 27
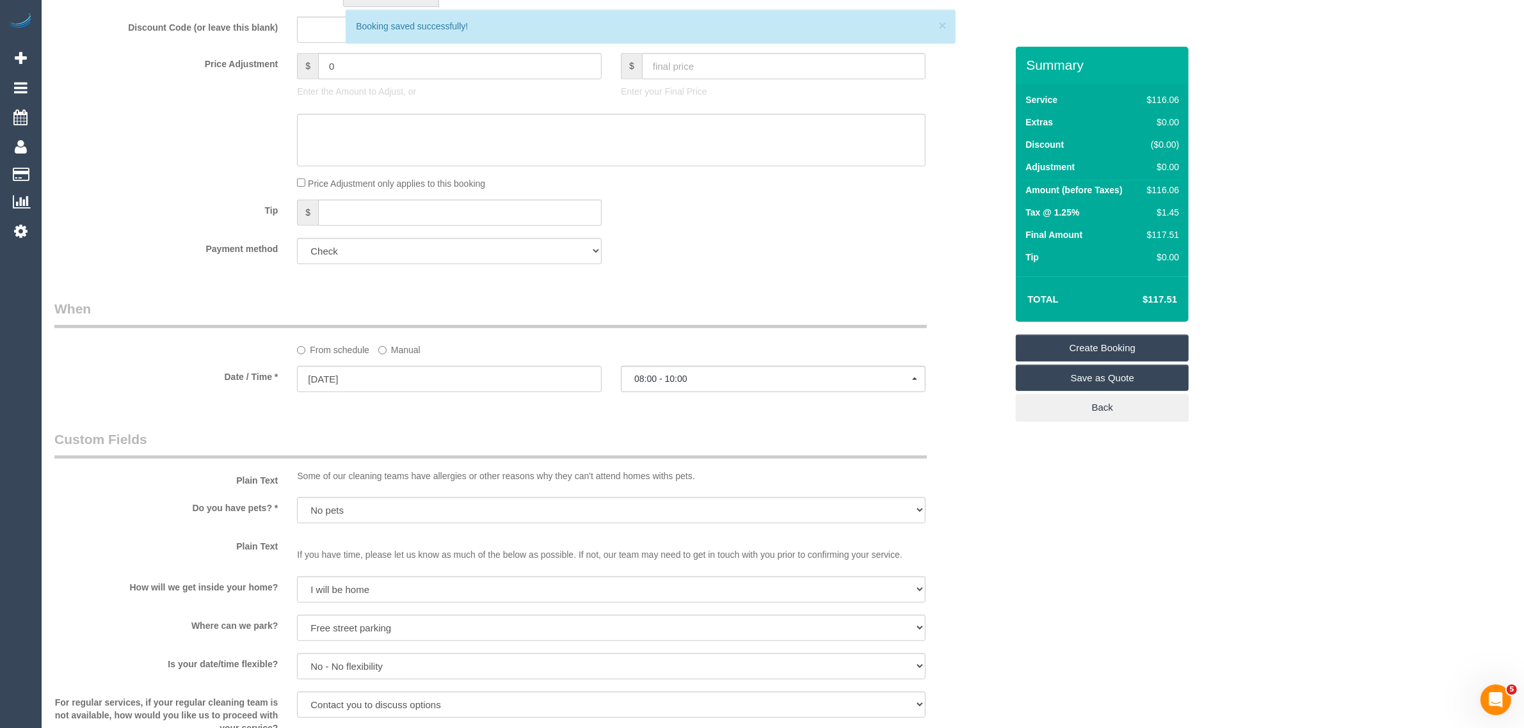
scroll to position [666, 0]
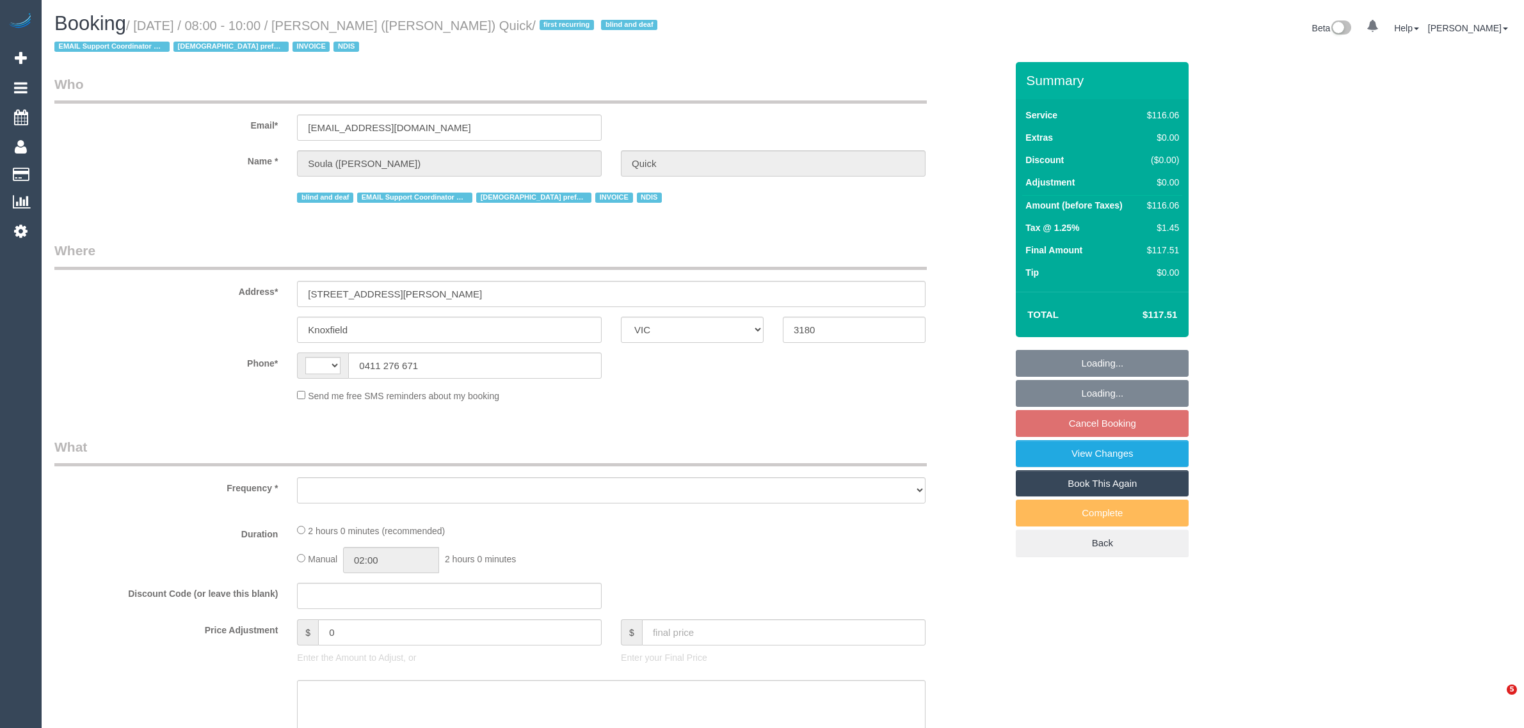
select select "VIC"
select select "object:286"
select select "string:AU"
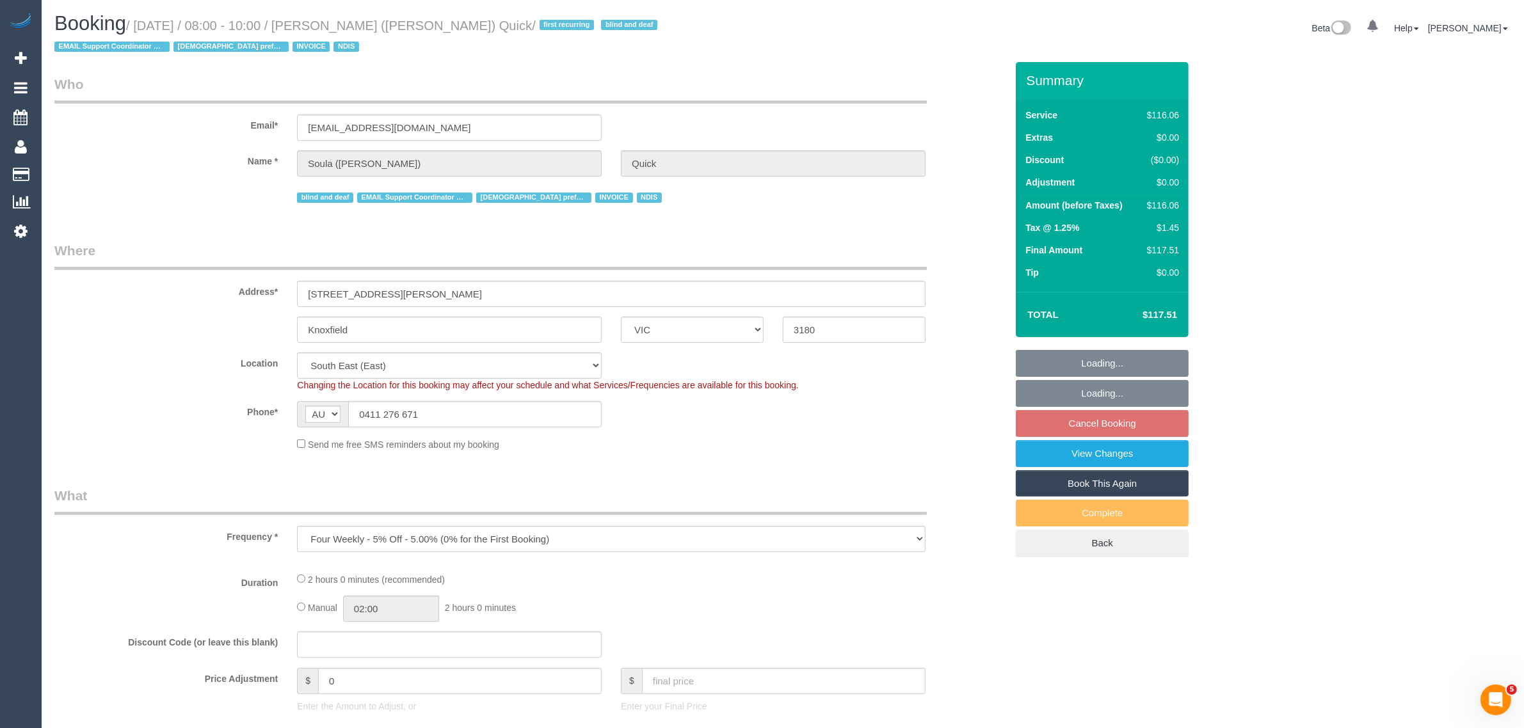
select select "object:686"
select select "number:28"
select select "number:14"
select select "number:19"
select select "number:25"
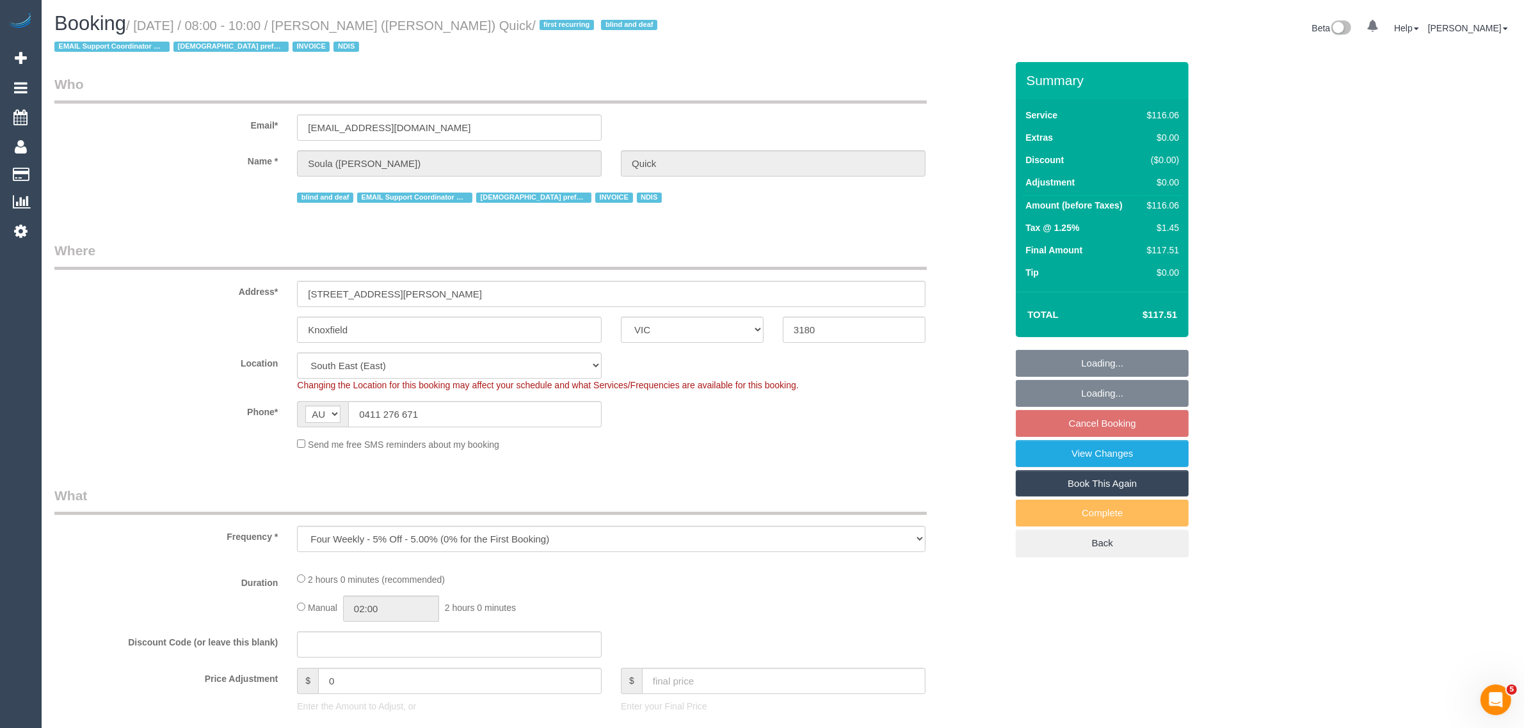
select select "number:35"
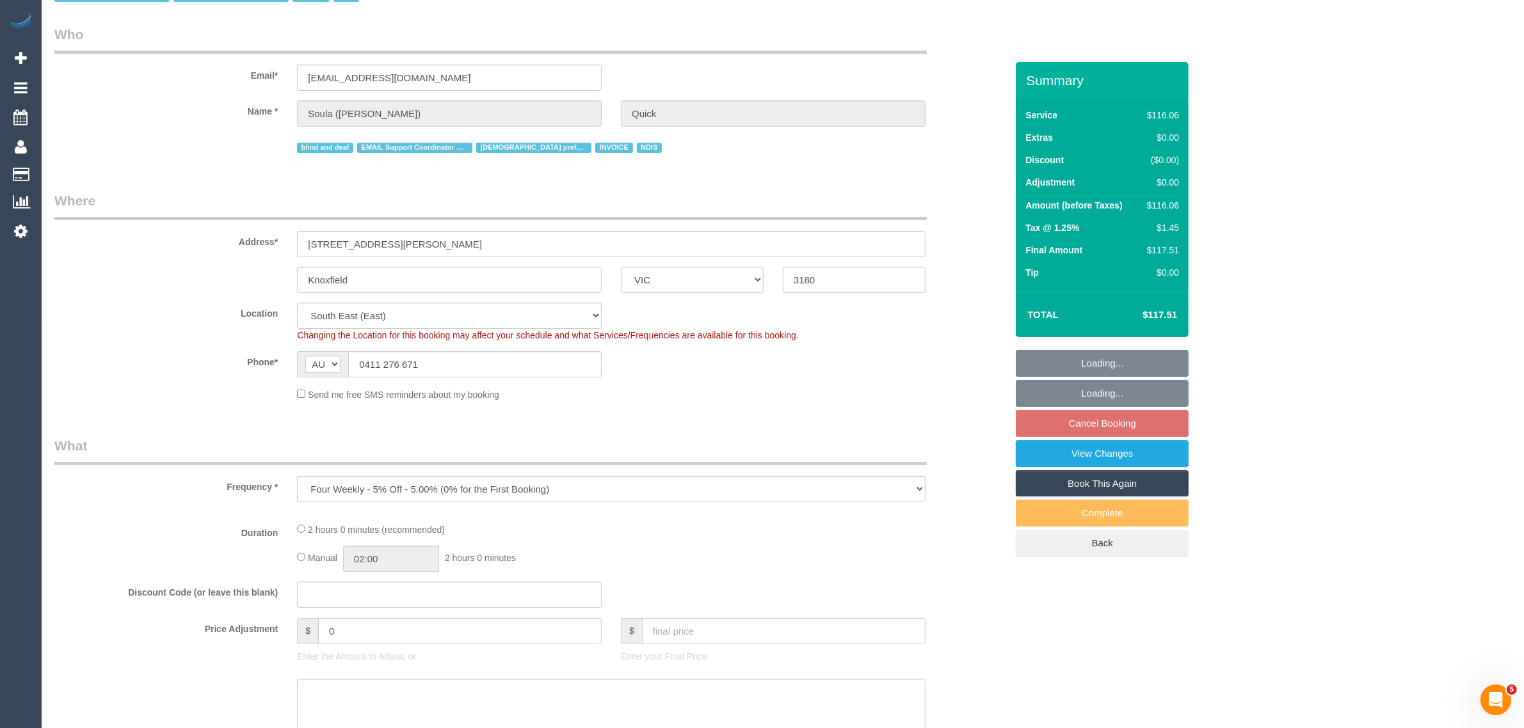
scroll to position [320, 0]
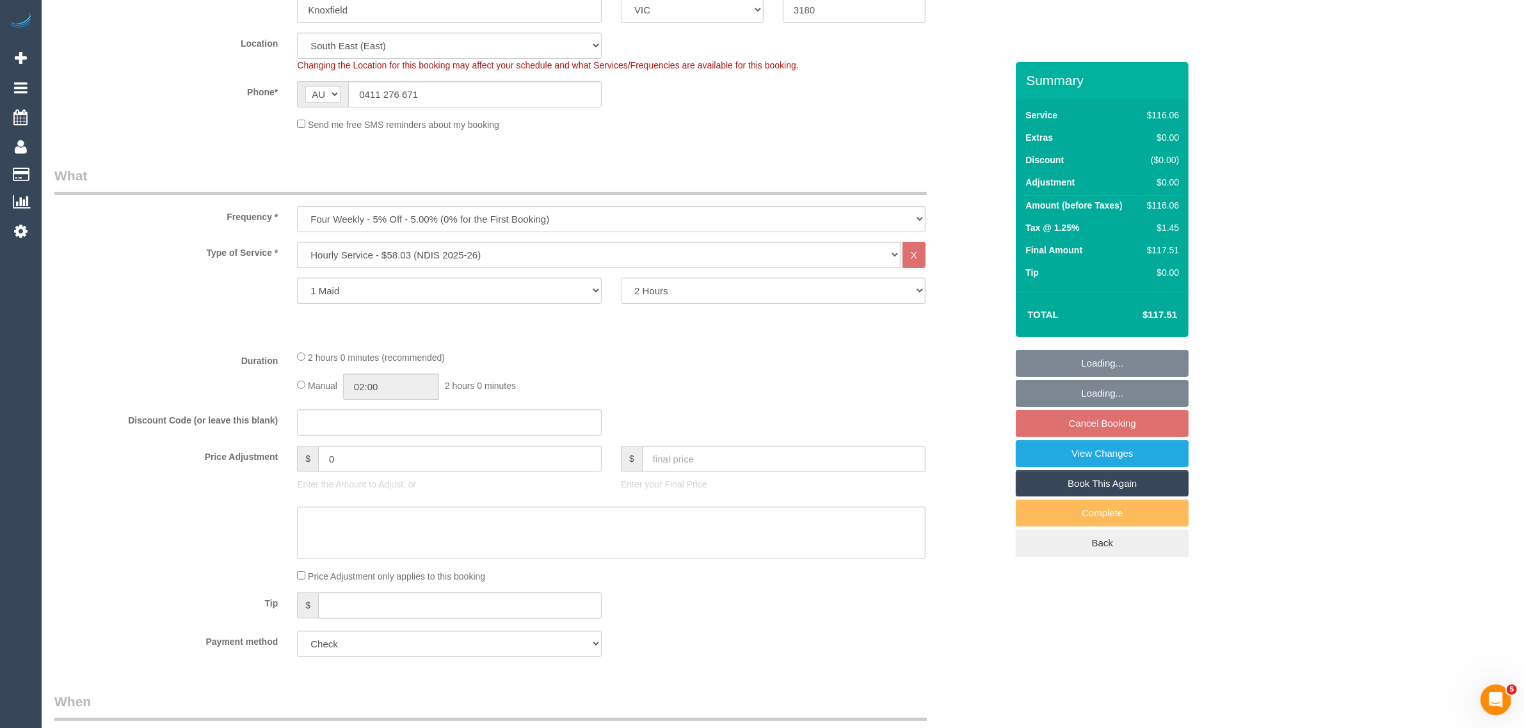
select select "spot2"
drag, startPoint x: 513, startPoint y: 218, endPoint x: 497, endPoint y: 221, distance: 16.9
click at [513, 218] on select "One Time Cleaning Weekly - 10% Off - 10.00% (0% for the First Booking) Fortnigh…" at bounding box center [611, 219] width 628 height 26
select select "object:687"
click at [297, 206] on select "One Time Cleaning Weekly - 10% Off - 10.00% (0% for the First Booking) Fortnigh…" at bounding box center [611, 219] width 628 height 26
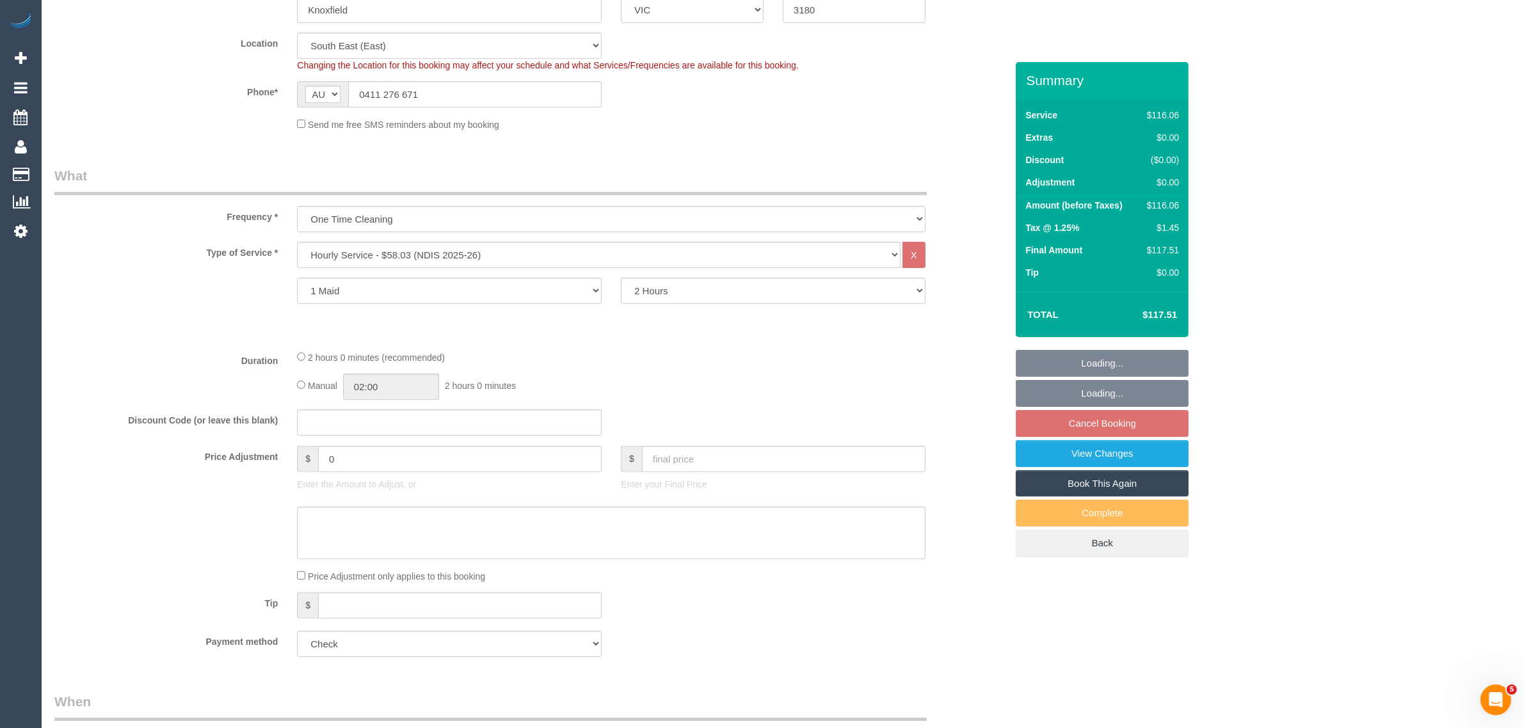
click at [776, 379] on div "Manual 02:00 2 hours 0 minutes" at bounding box center [611, 387] width 628 height 26
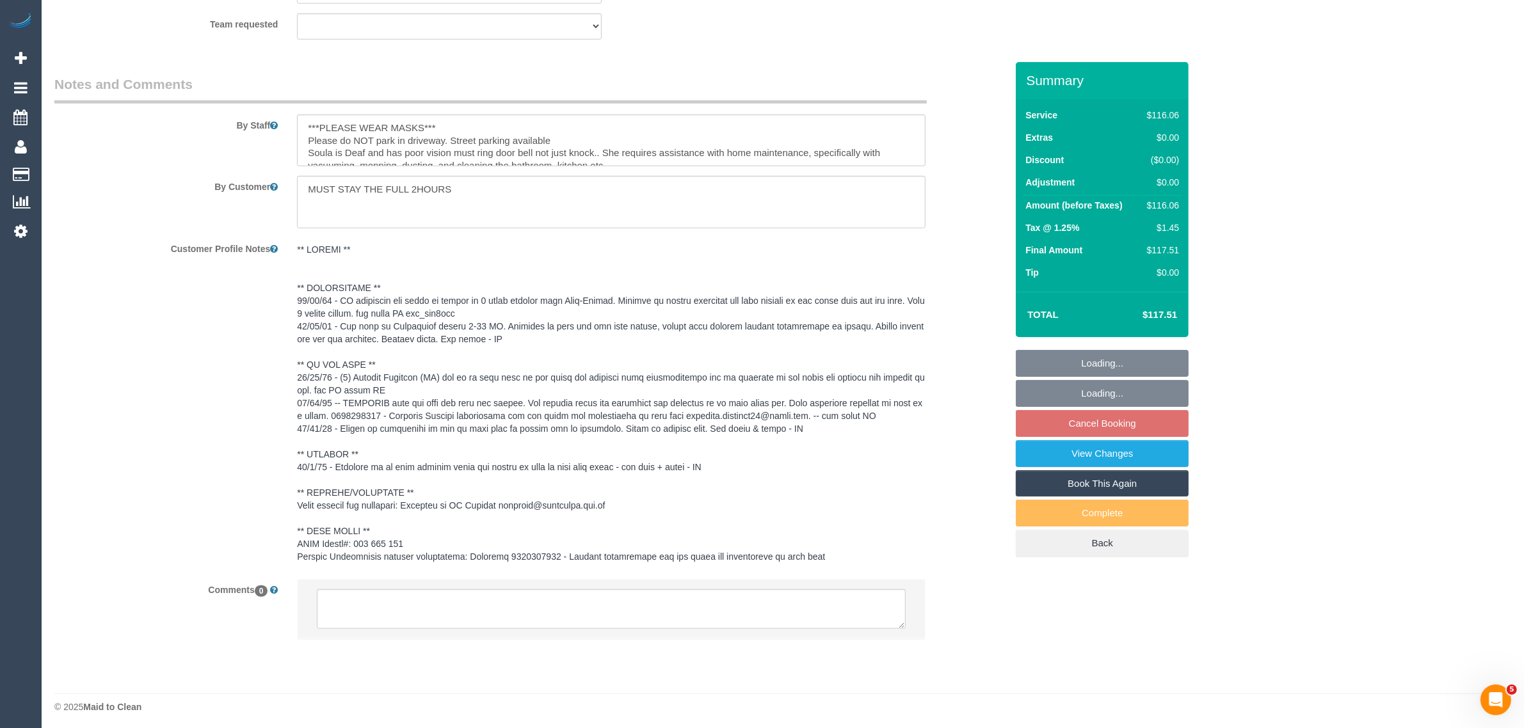
scroll to position [1627, 0]
click at [627, 612] on textarea at bounding box center [611, 606] width 589 height 40
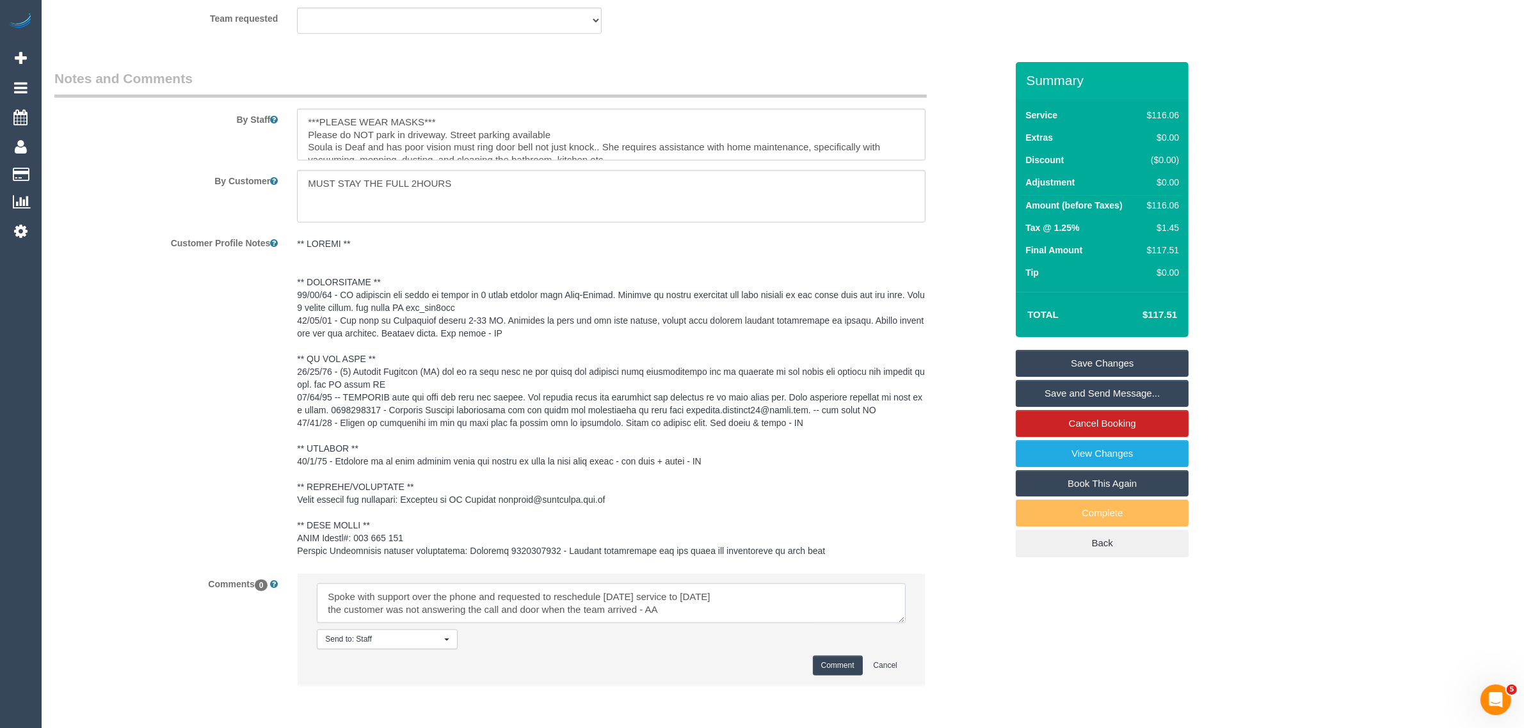
type textarea "Spoke with support over the phone and requested to reschedule today's service t…"
click at [814, 667] on button "Comment" at bounding box center [838, 666] width 50 height 20
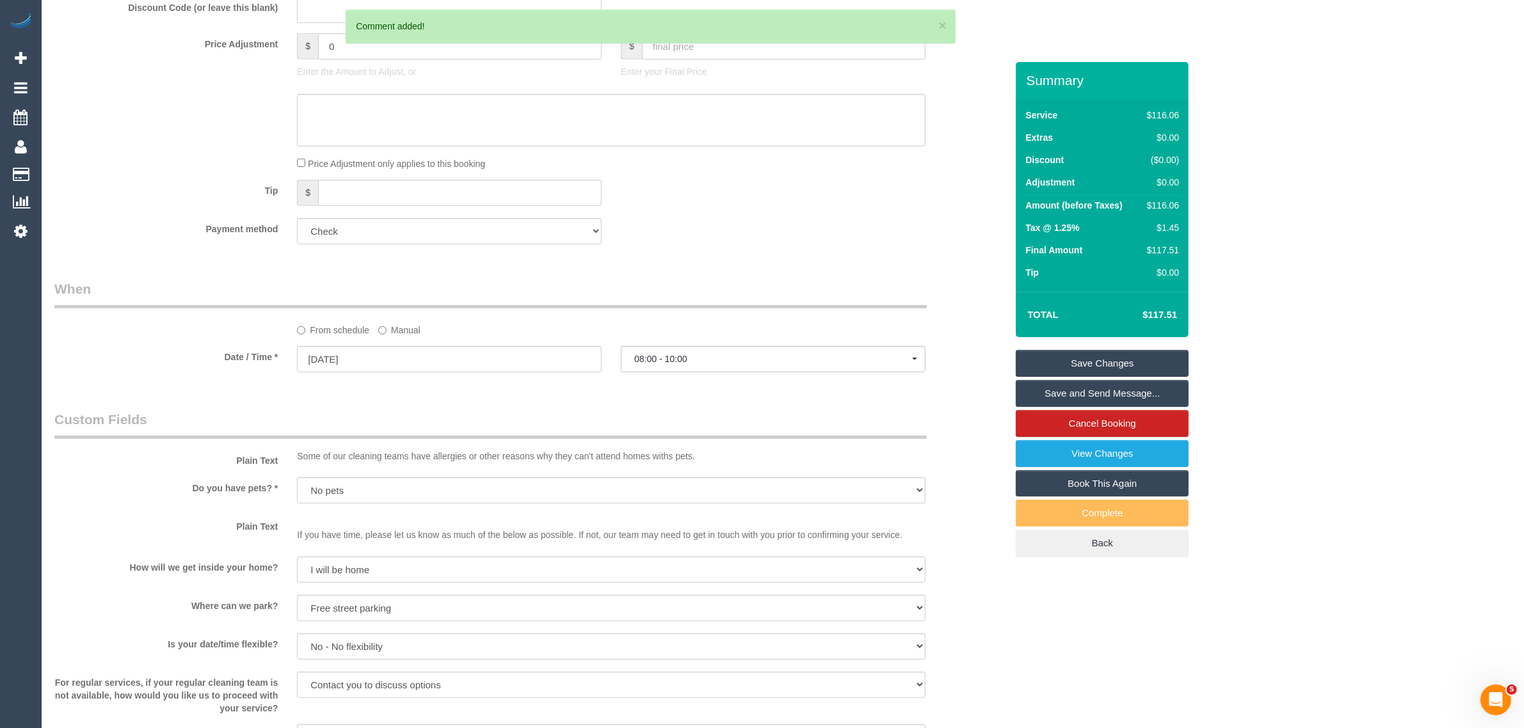
scroll to position [667, 0]
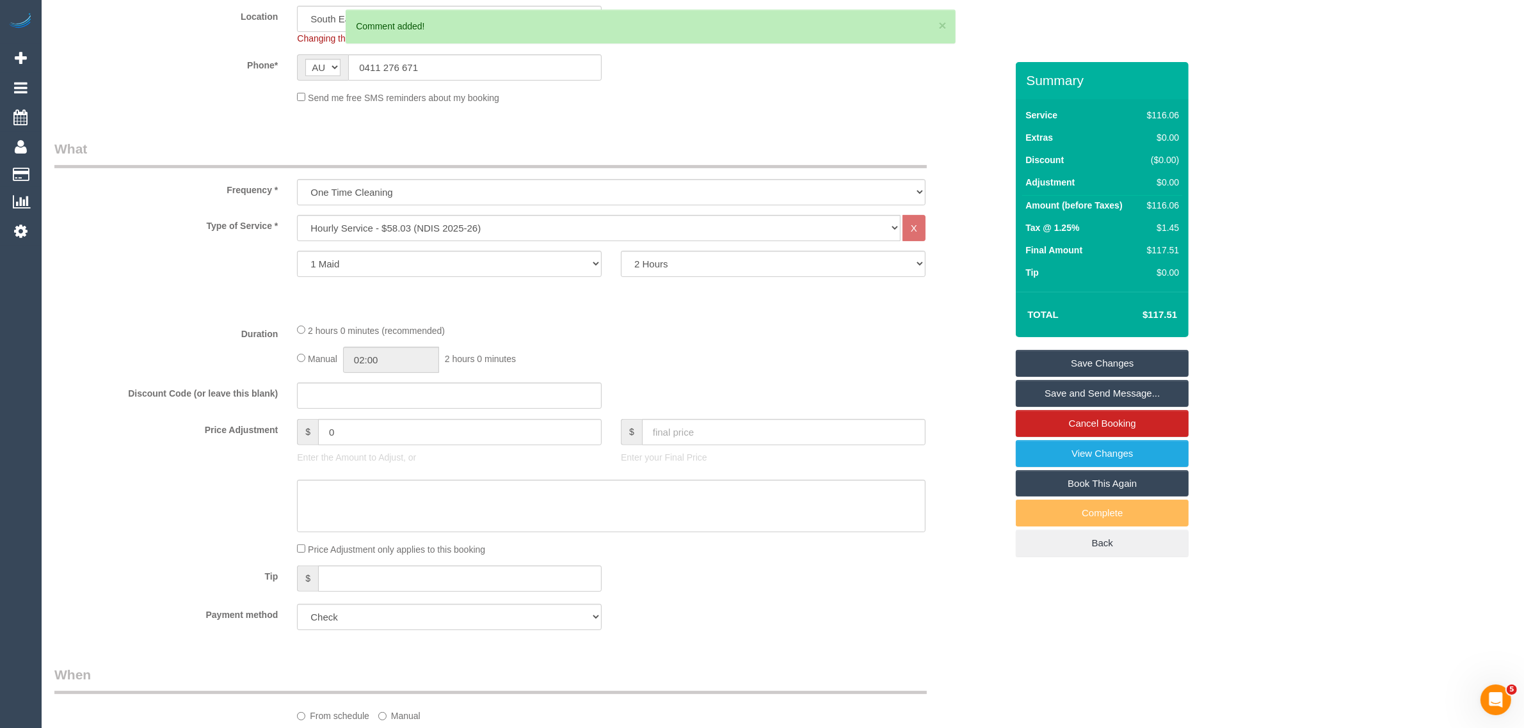
drag, startPoint x: 1076, startPoint y: 360, endPoint x: 1051, endPoint y: 360, distance: 24.3
click at [1076, 360] on link "Save Changes" at bounding box center [1102, 363] width 173 height 27
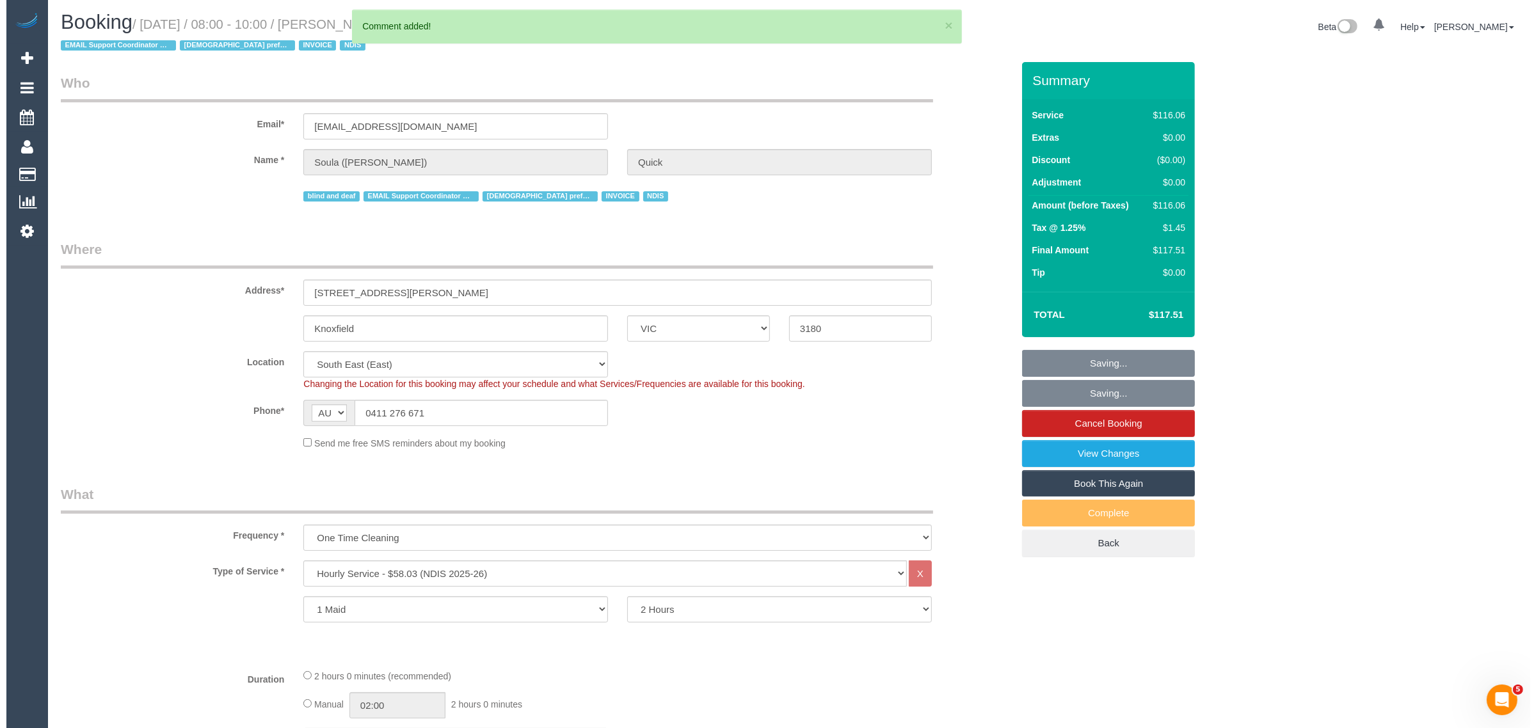
scroll to position [0, 0]
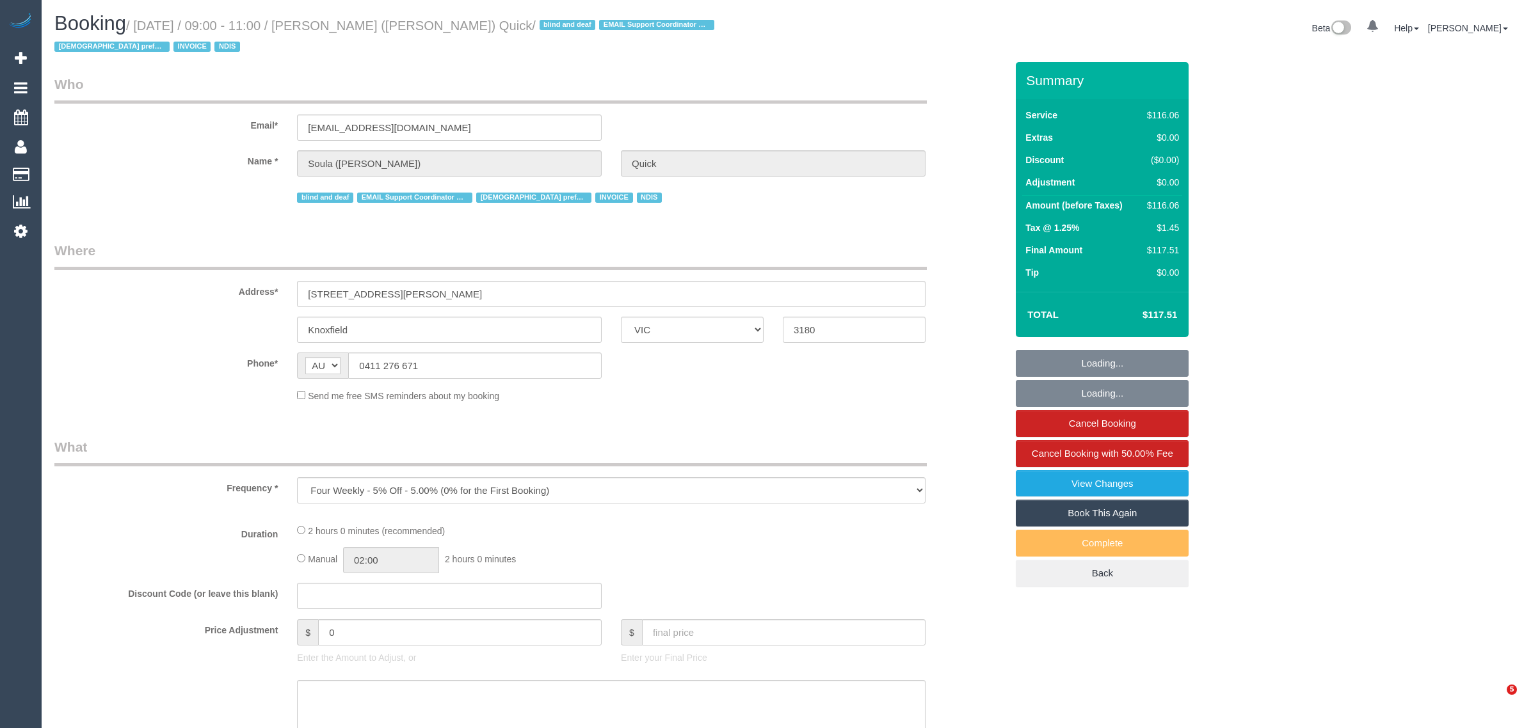
select select "VIC"
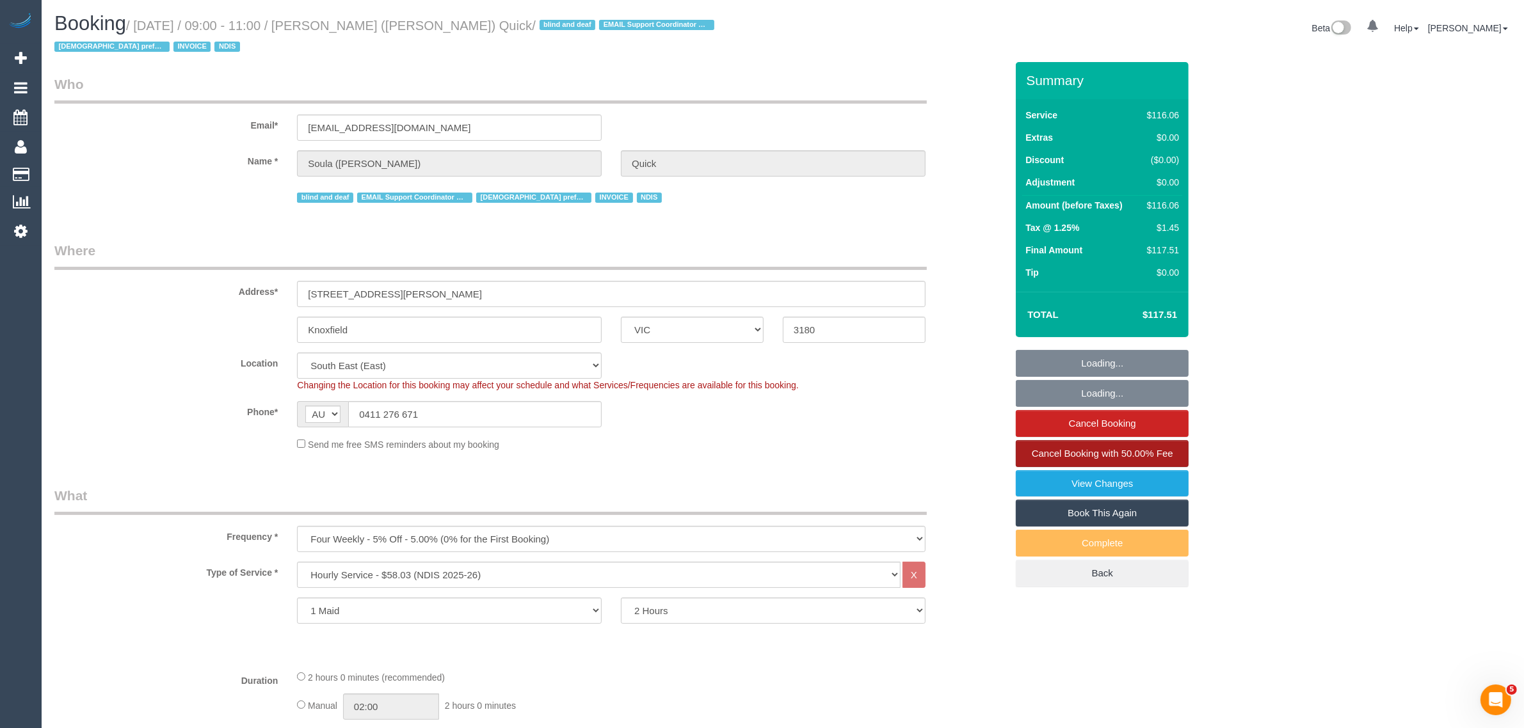
click at [1071, 449] on span "Cancel Booking with 50.00% Fee" at bounding box center [1102, 453] width 141 height 11
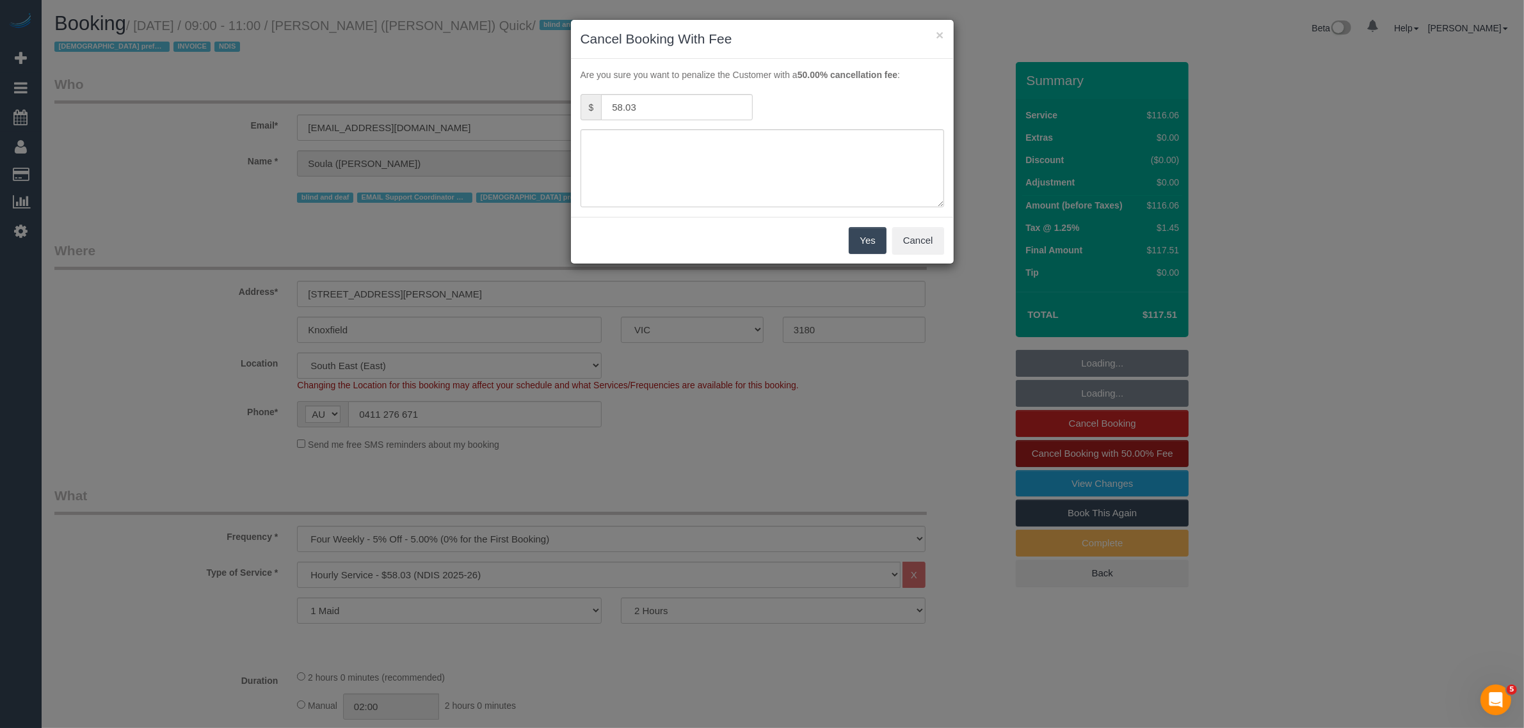
select select "object:1196"
select select "number:28"
select select "number:14"
select select "number:19"
select select "number:25"
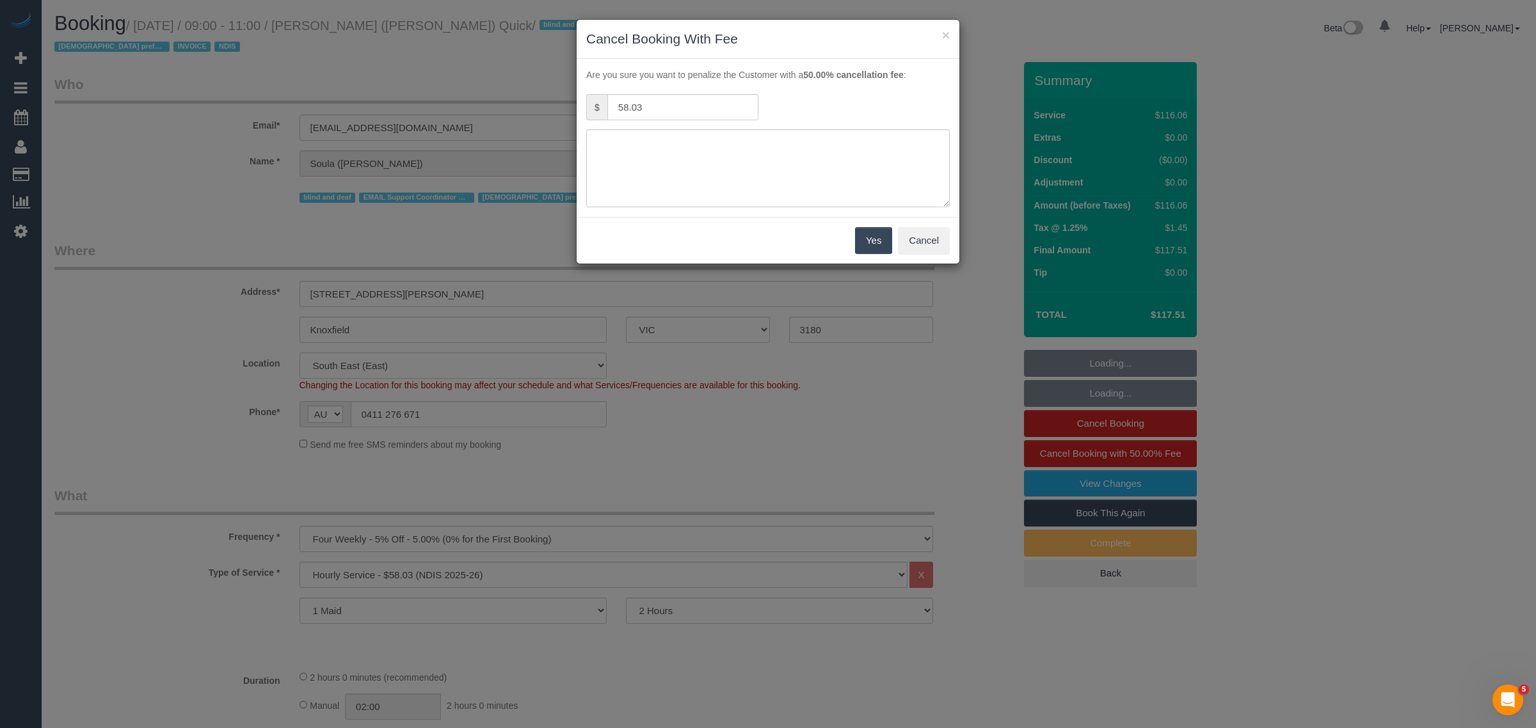
select select "number:35"
click at [673, 168] on textarea at bounding box center [767, 168] width 363 height 78
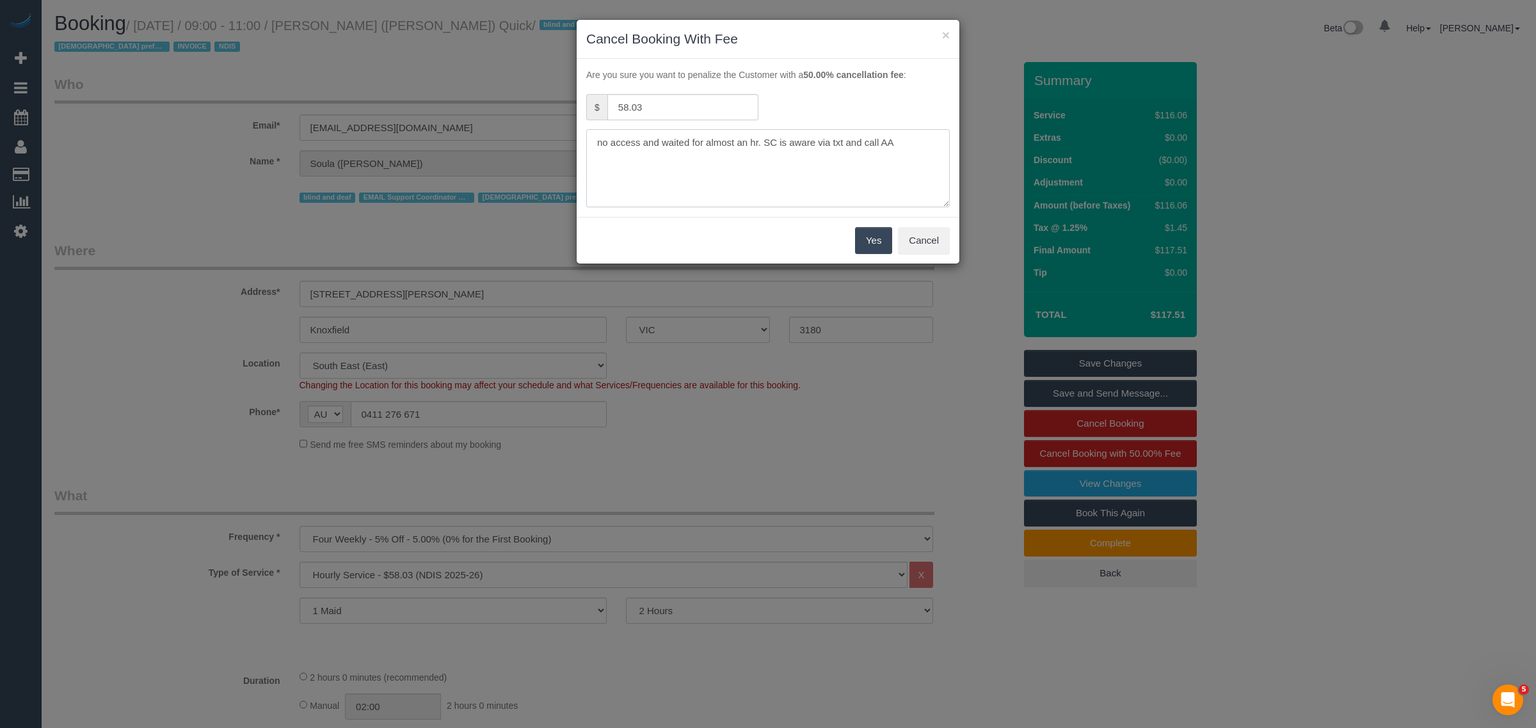
type textarea "no access and waited for almost an hr. SC is aware via txt and call AA"
click at [869, 246] on button "Yes" at bounding box center [873, 240] width 37 height 27
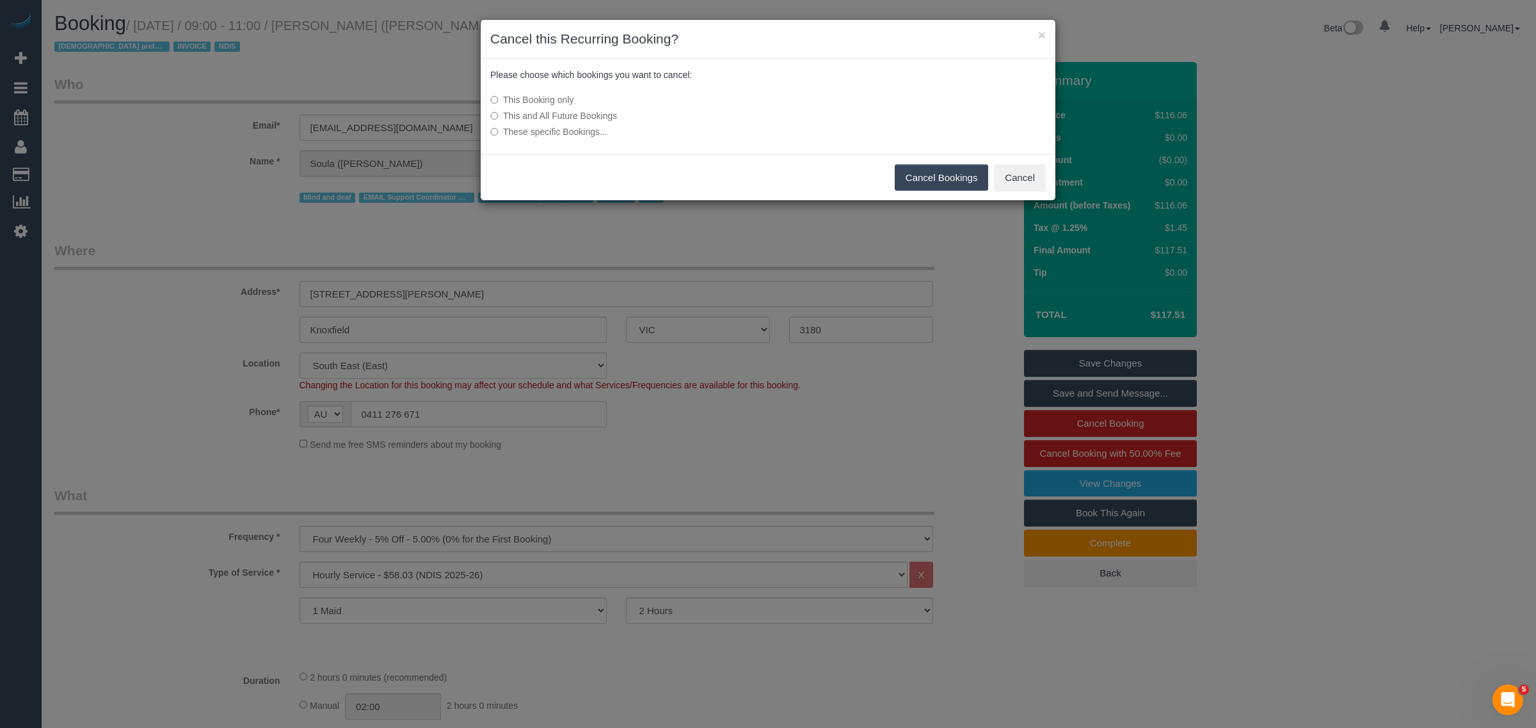
click at [938, 168] on button "Cancel Bookings" at bounding box center [942, 177] width 94 height 27
